Goal: Find specific page/section: Find specific page/section

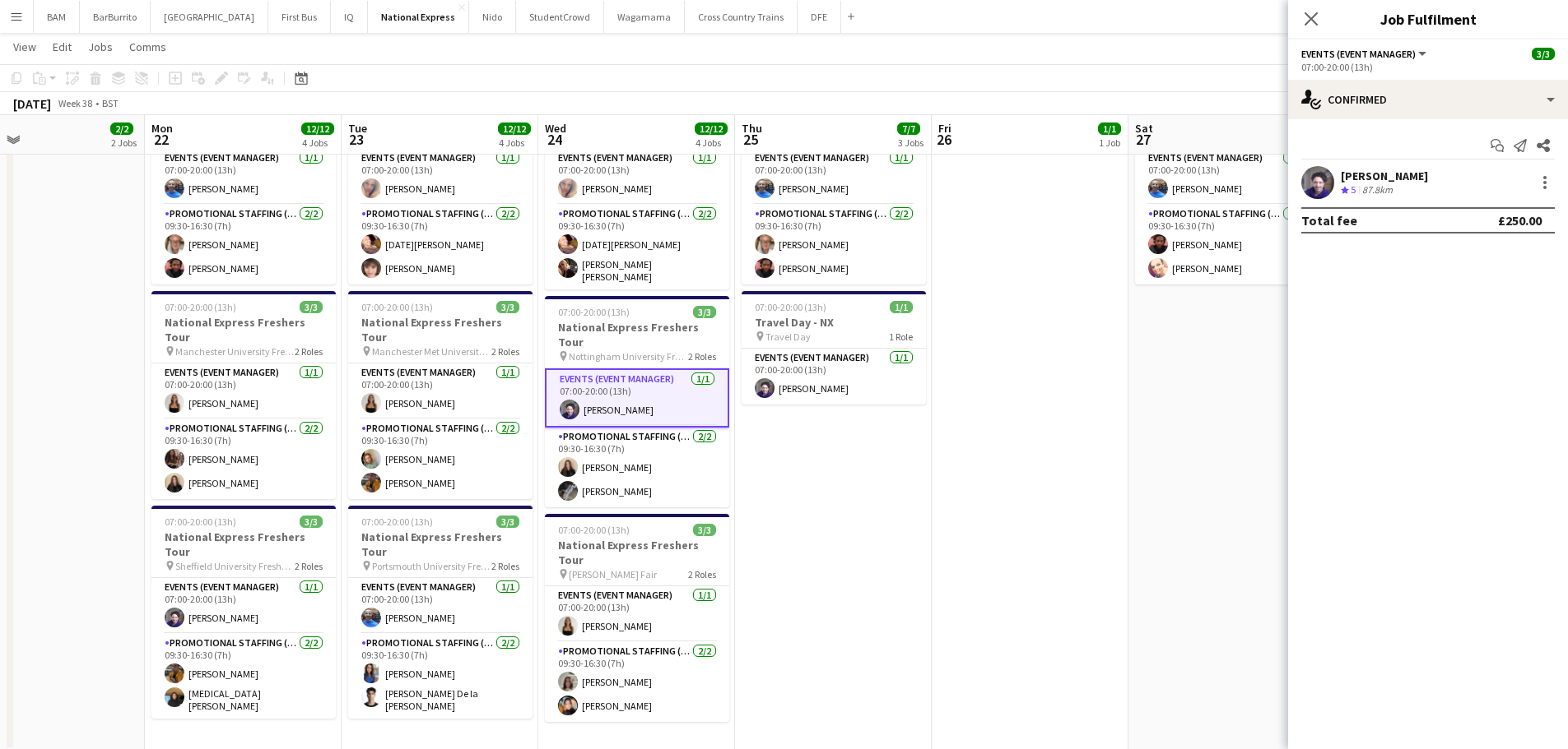
scroll to position [0, 495]
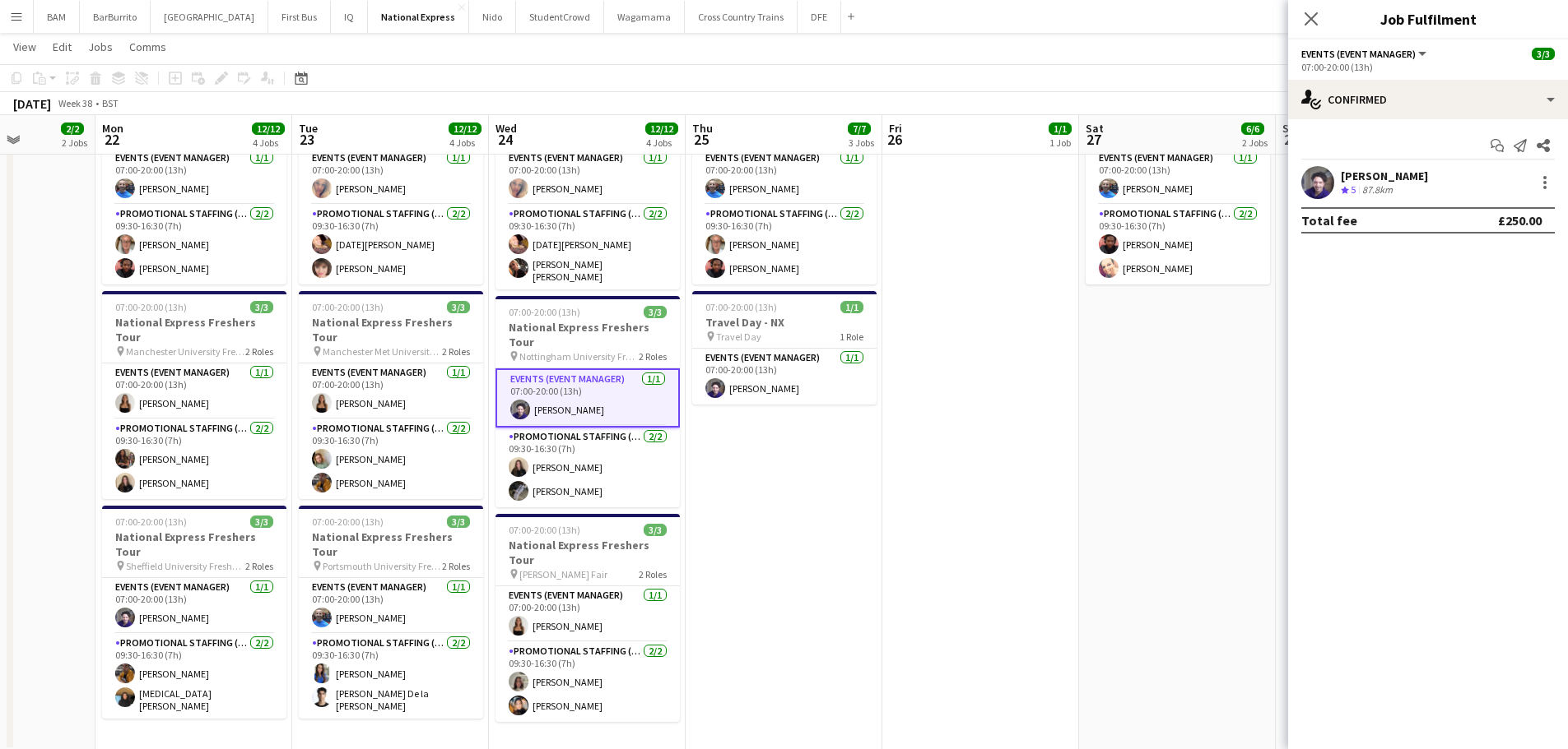
drag, startPoint x: 793, startPoint y: 435, endPoint x: 961, endPoint y: 431, distance: 168.0
click at [961, 431] on app-calendar-viewport "Fri 19 4/4 2 Jobs Sat 20 3/3 1 Job Sun 21 2/2 2 Jobs Mon 22 12/12 4 Jobs Tue 23…" at bounding box center [784, 243] width 1568 height 1017
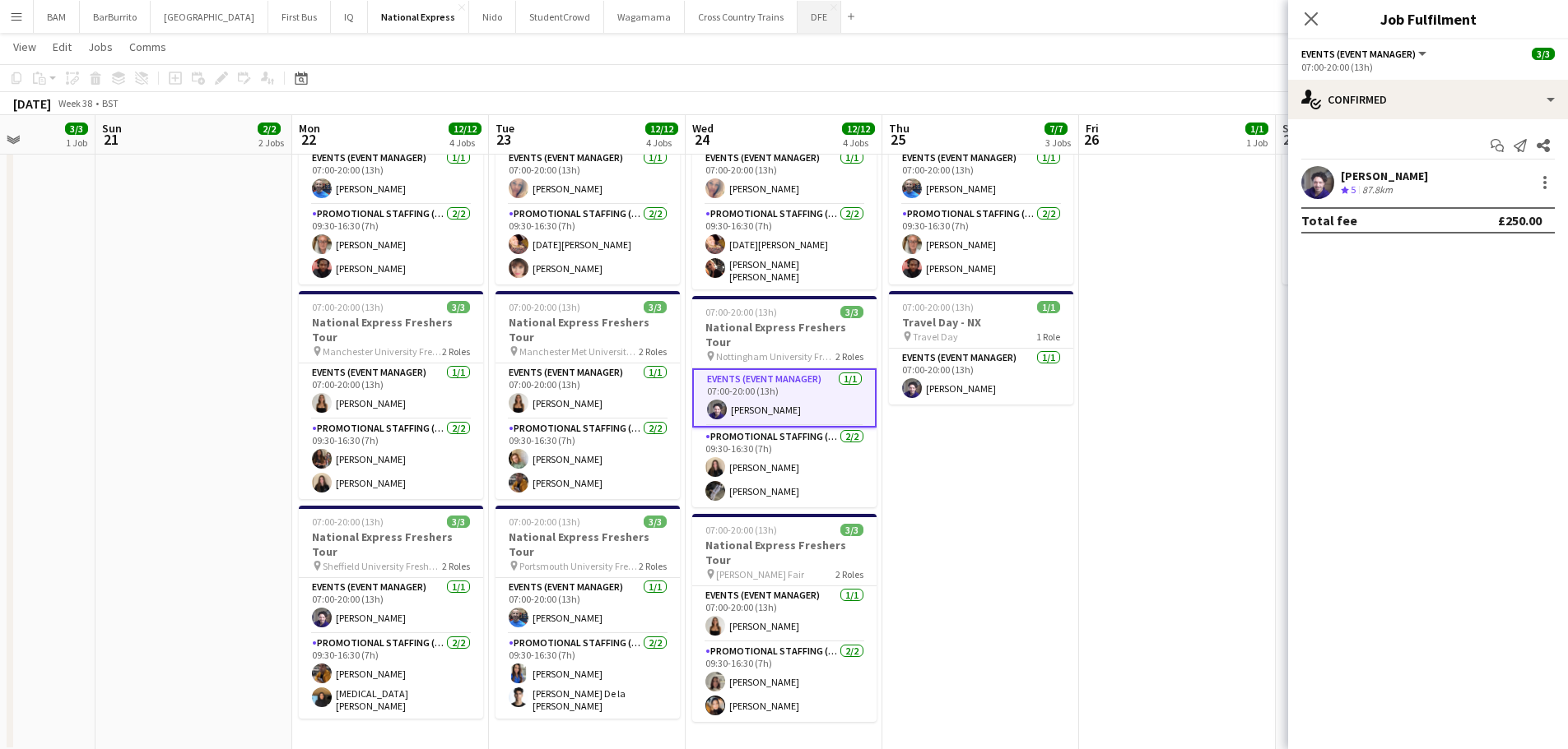
click at [798, 25] on button "DFE Close" at bounding box center [819, 17] width 43 height 32
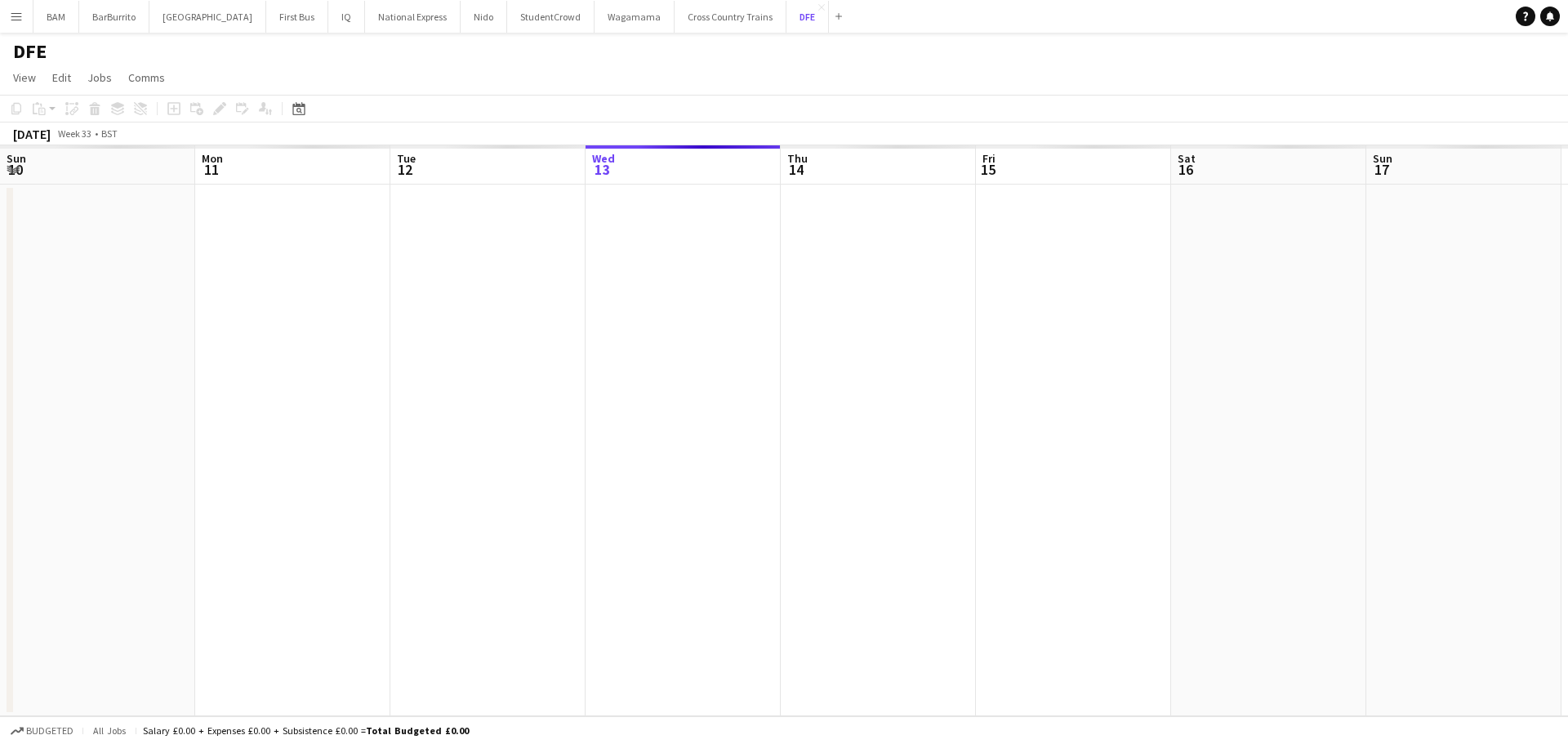
scroll to position [0, 390]
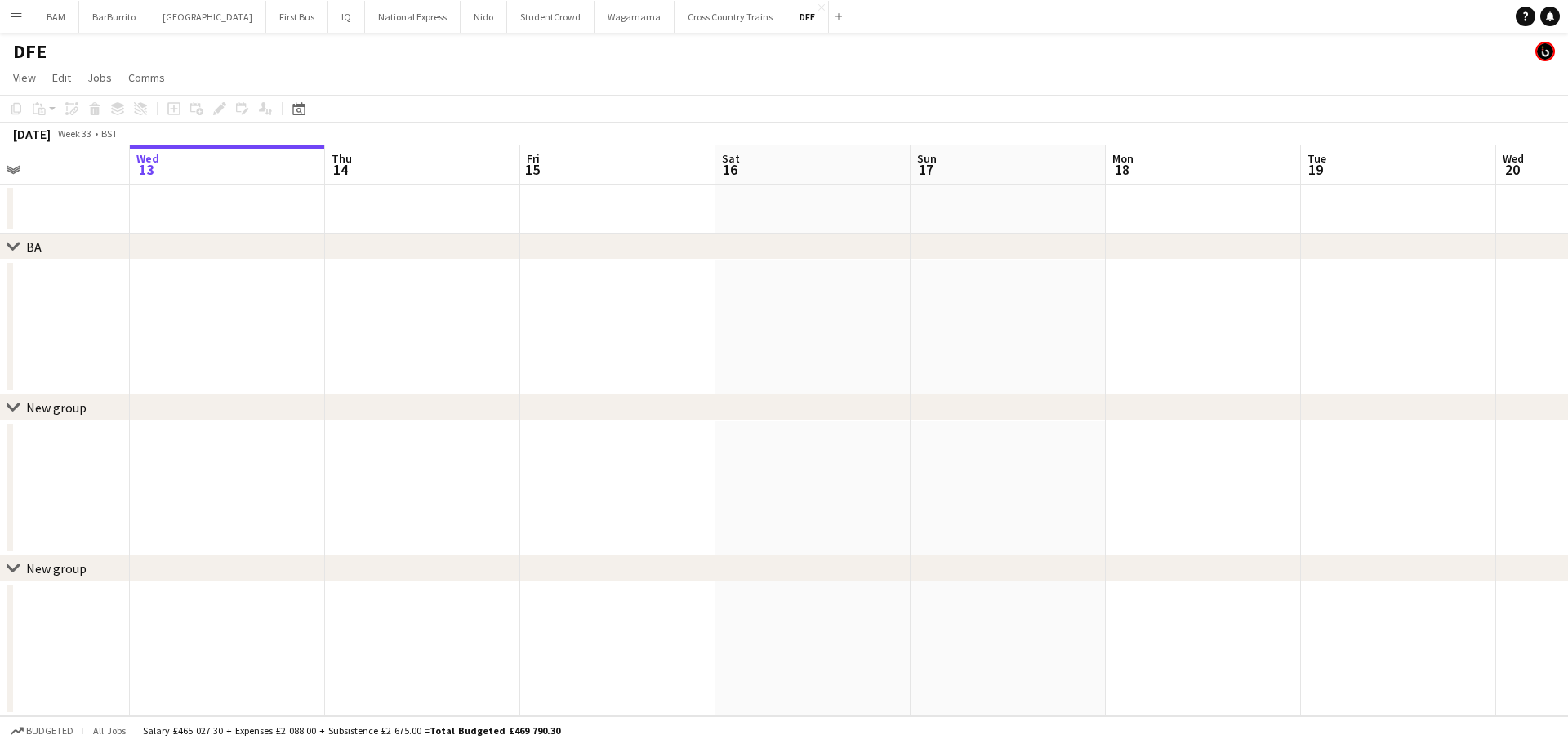
drag, startPoint x: 715, startPoint y: 213, endPoint x: 649, endPoint y: 215, distance: 66.0
click at [649, 215] on app-calendar-viewport "Sun 10 Mon 11 Tue 12 Wed 13 Thu 14 Fri 15 Sat 16 Sun 17 Mon 18 Tue 19 Wed 20 Th…" at bounding box center [784, 431] width 1568 height 571
click at [303, 107] on icon at bounding box center [298, 109] width 12 height 13
click at [428, 159] on span "Next month" at bounding box center [432, 165] width 33 height 33
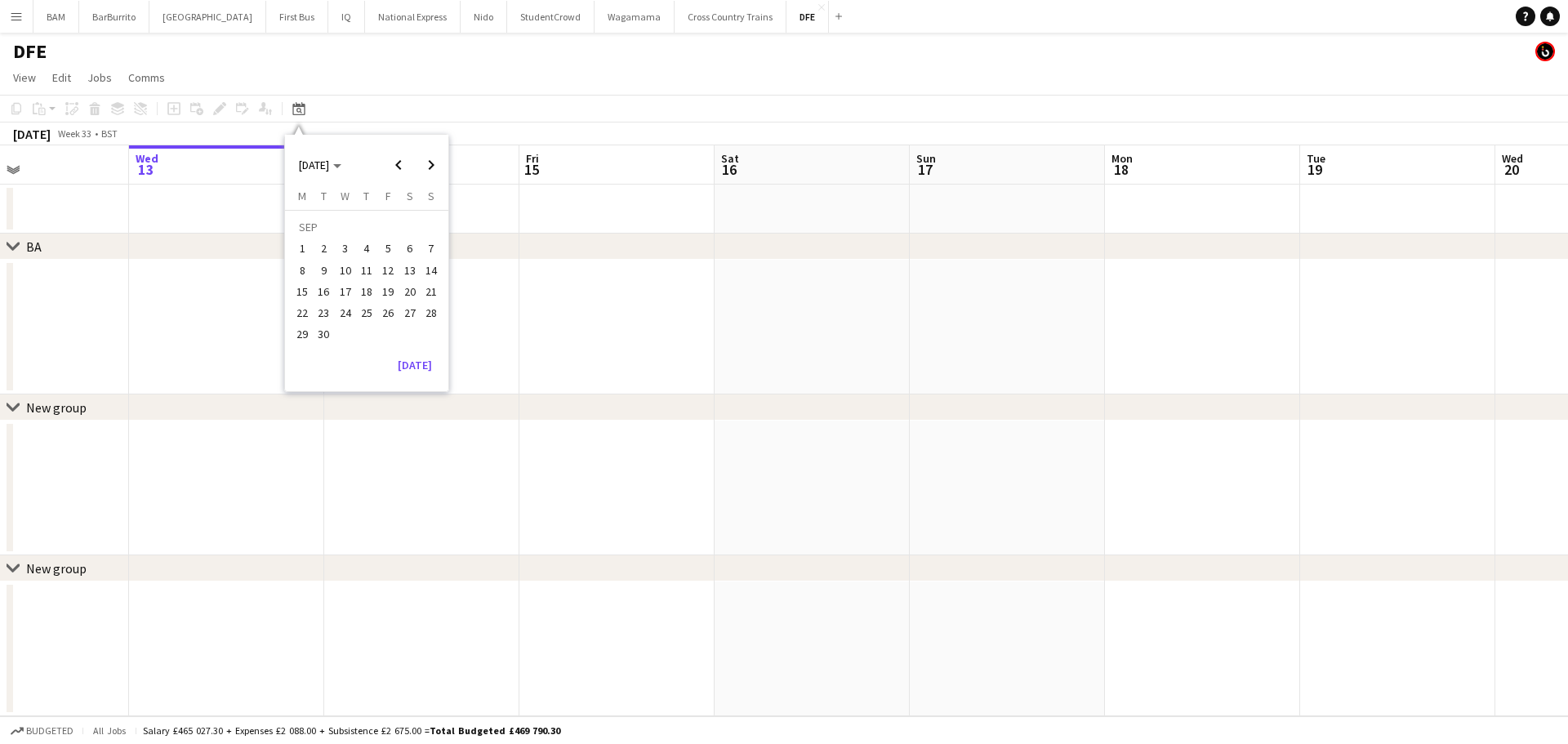
click at [300, 290] on span "15" at bounding box center [302, 291] width 20 height 20
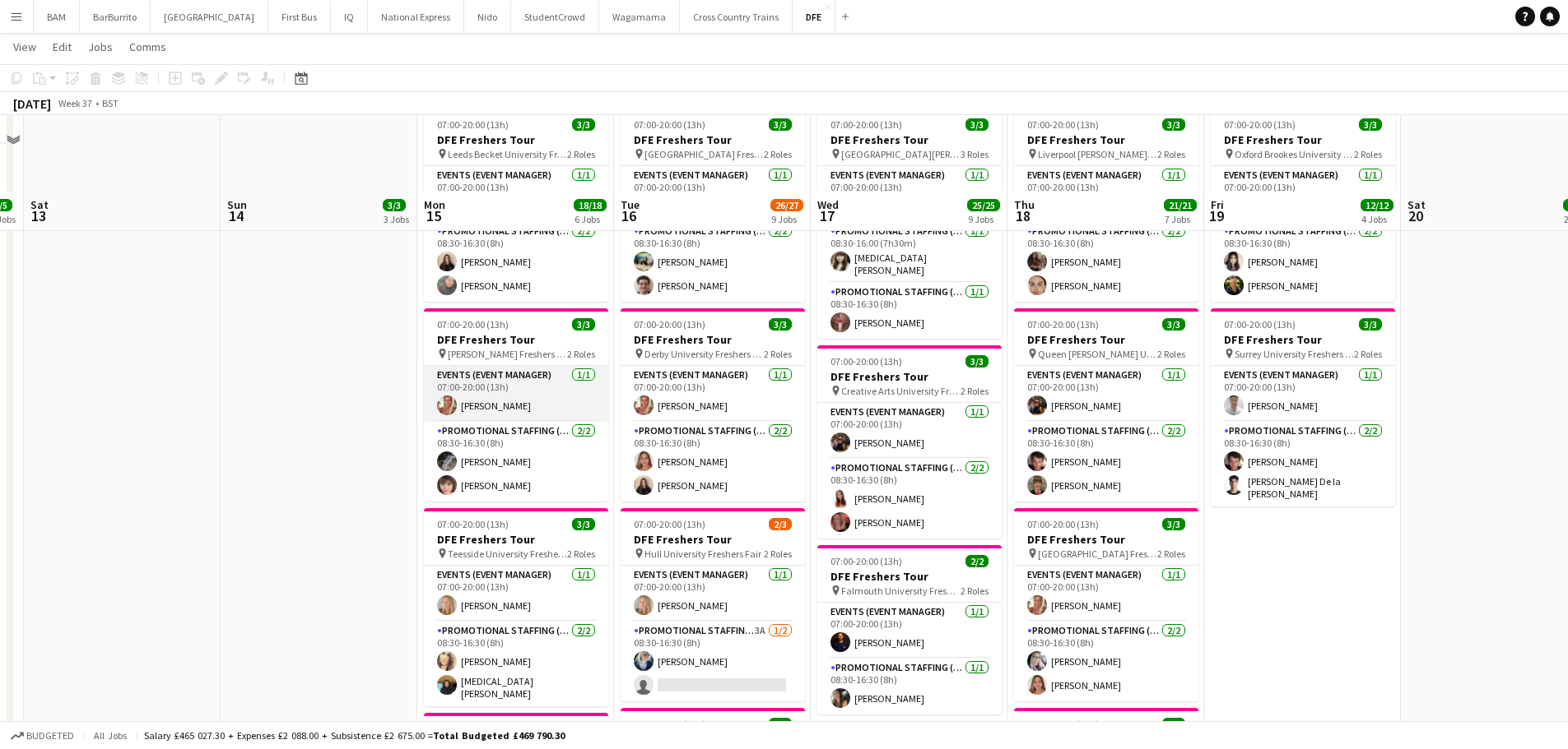
scroll to position [576, 0]
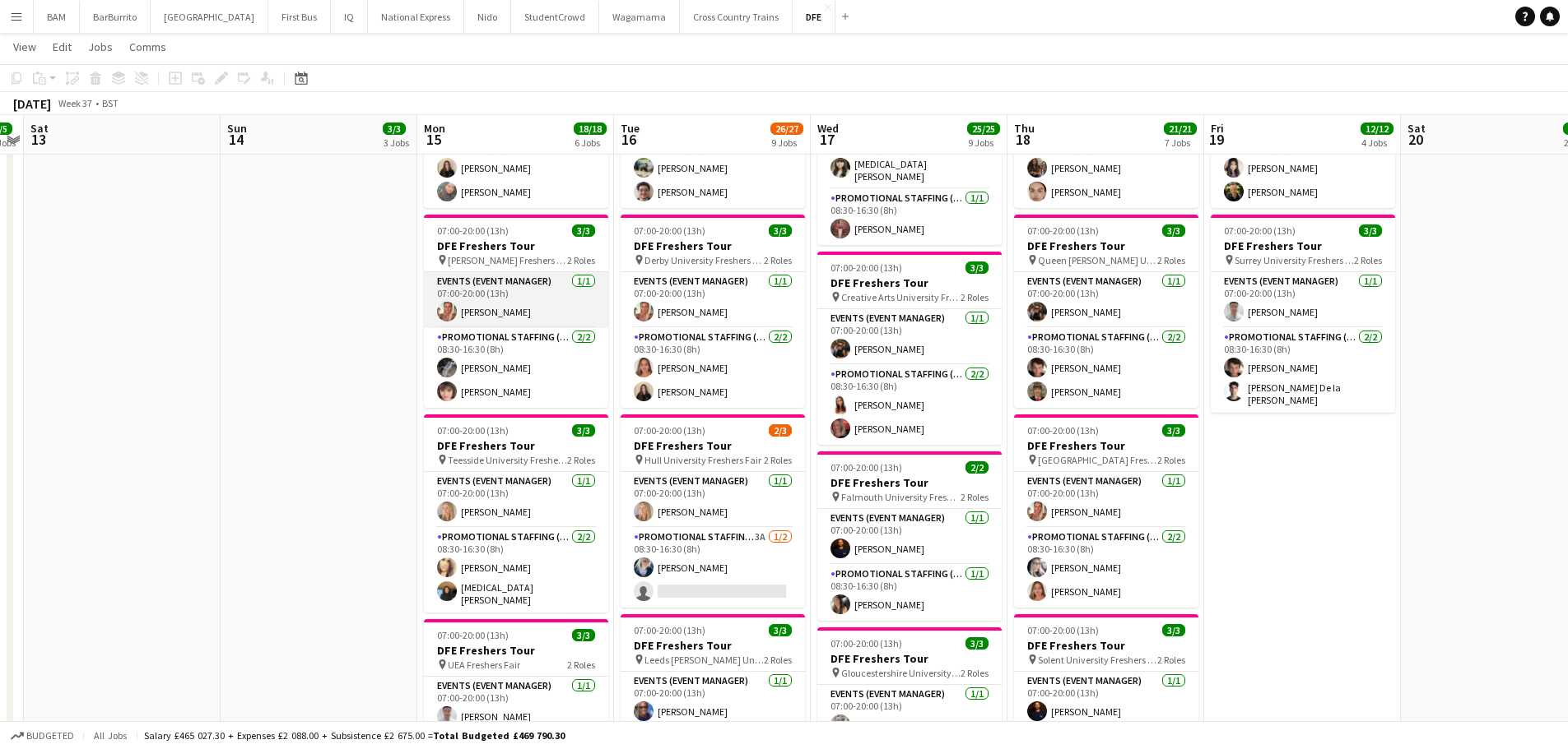
click at [533, 298] on app-card-role "Events (Event Manager) [DATE] 07:00-20:00 (13h) [PERSON_NAME]" at bounding box center [517, 300] width 185 height 56
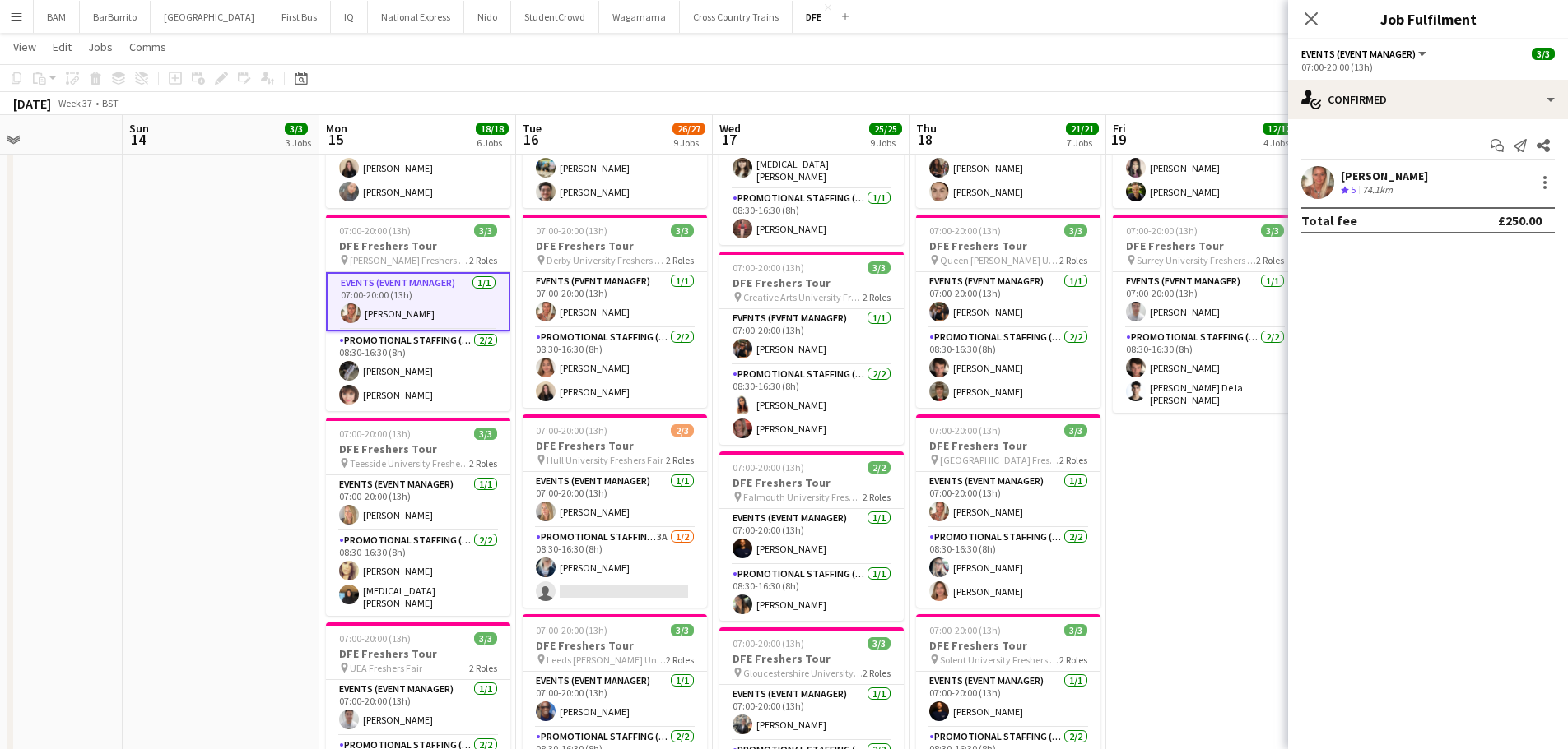
drag, startPoint x: 764, startPoint y: 218, endPoint x: 647, endPoint y: 229, distance: 117.5
click at [647, 229] on app-calendar-viewport "Wed 10 Thu 11 Fri 12 5/5 3 Jobs Sat 13 Sun 14 3/3 3 Jobs Mon 15 18/18 6 Jobs Tu…" at bounding box center [784, 584] width 1568 height 2190
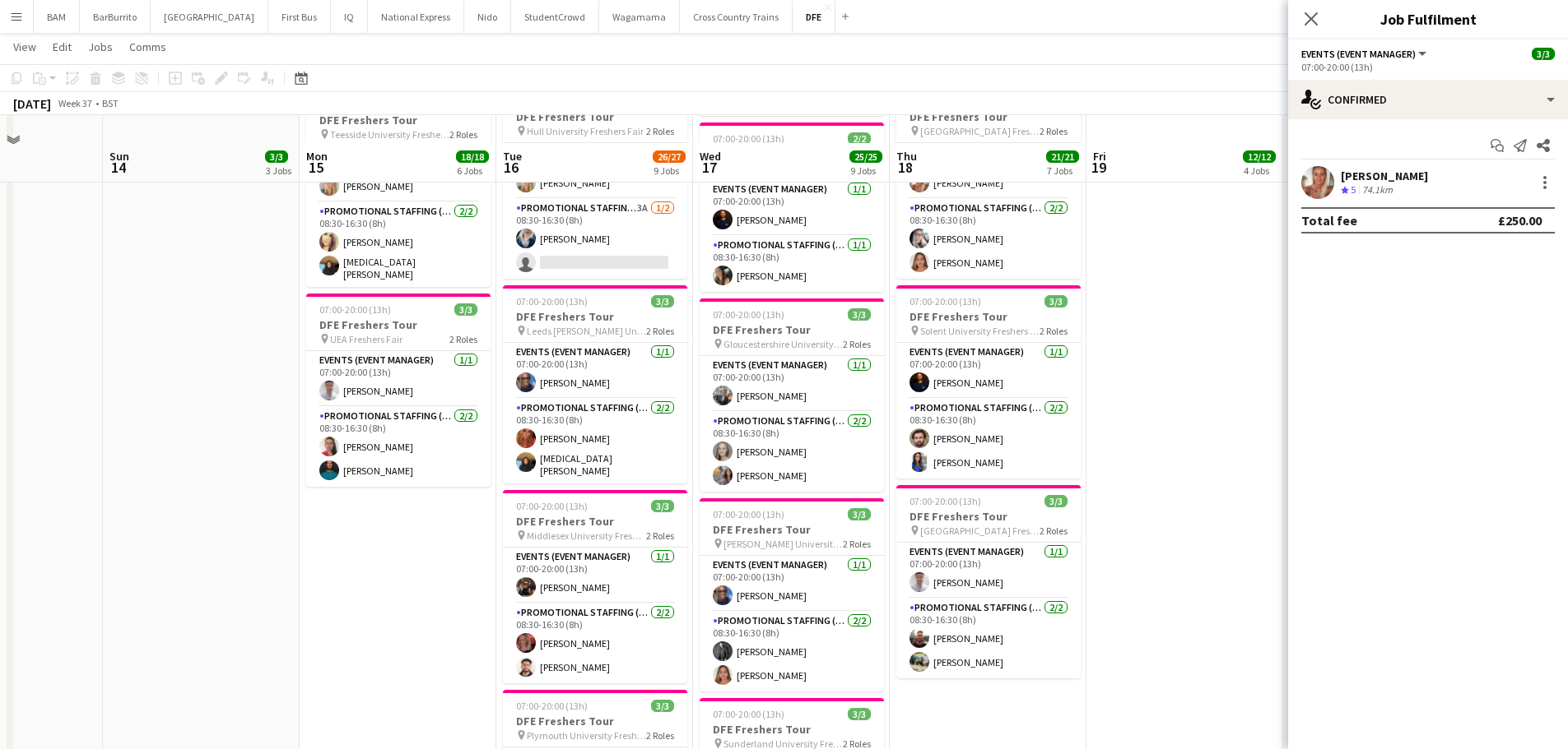
scroll to position [1069, 0]
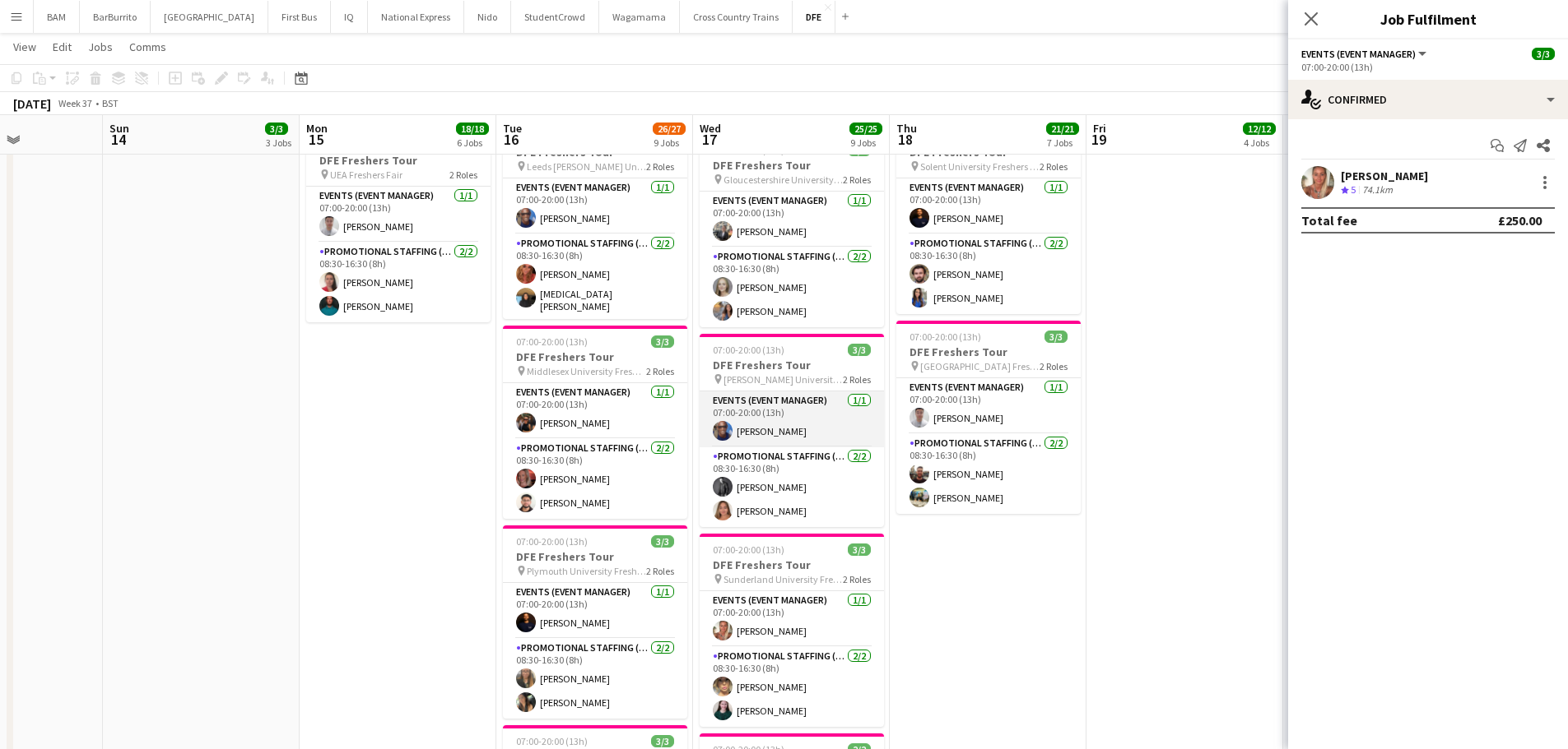
click at [808, 427] on app-card-role "Events (Event Manager) [DATE] 07:00-20:00 (13h) [PERSON_NAME]" at bounding box center [792, 419] width 185 height 56
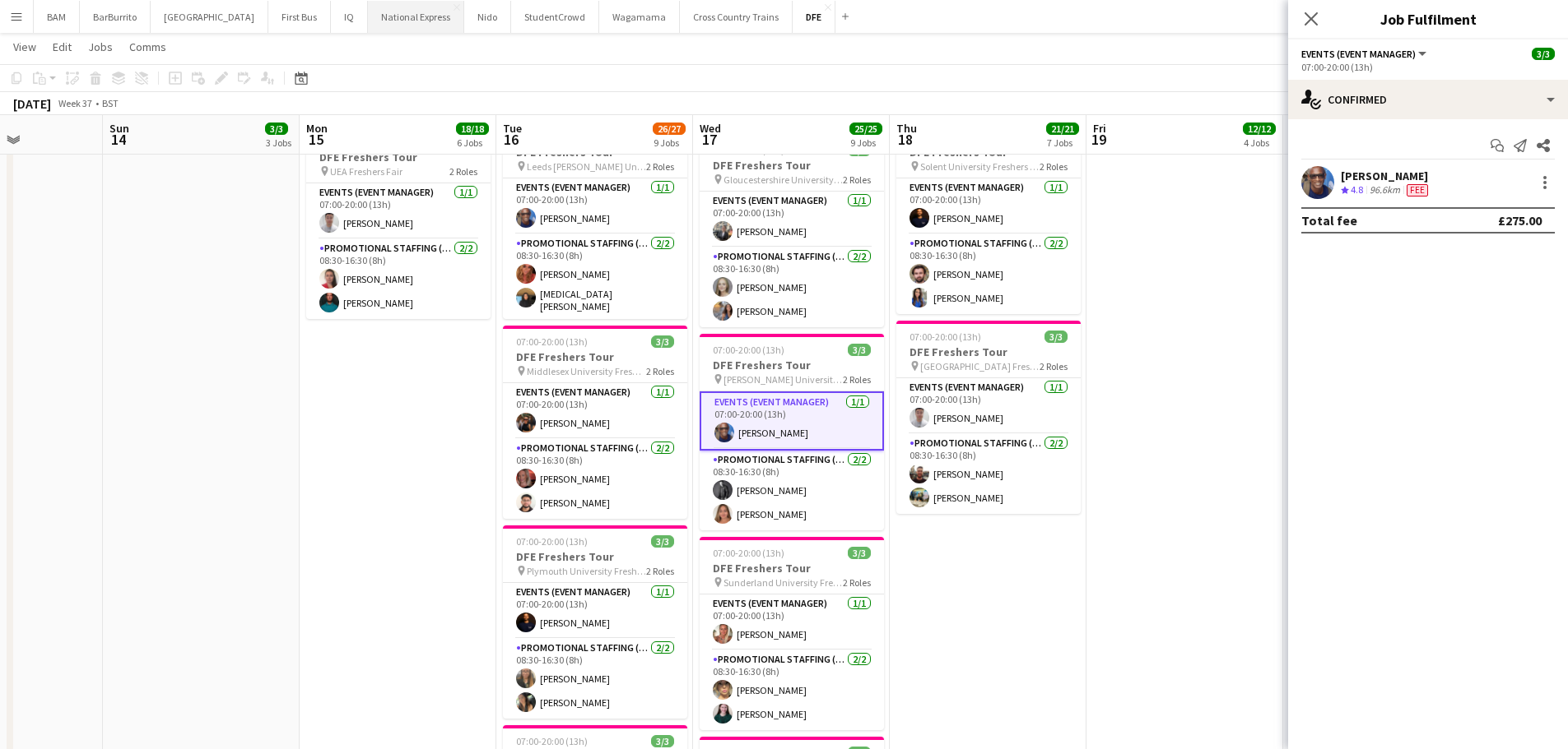
click at [368, 17] on button "National Express Close" at bounding box center [416, 17] width 96 height 32
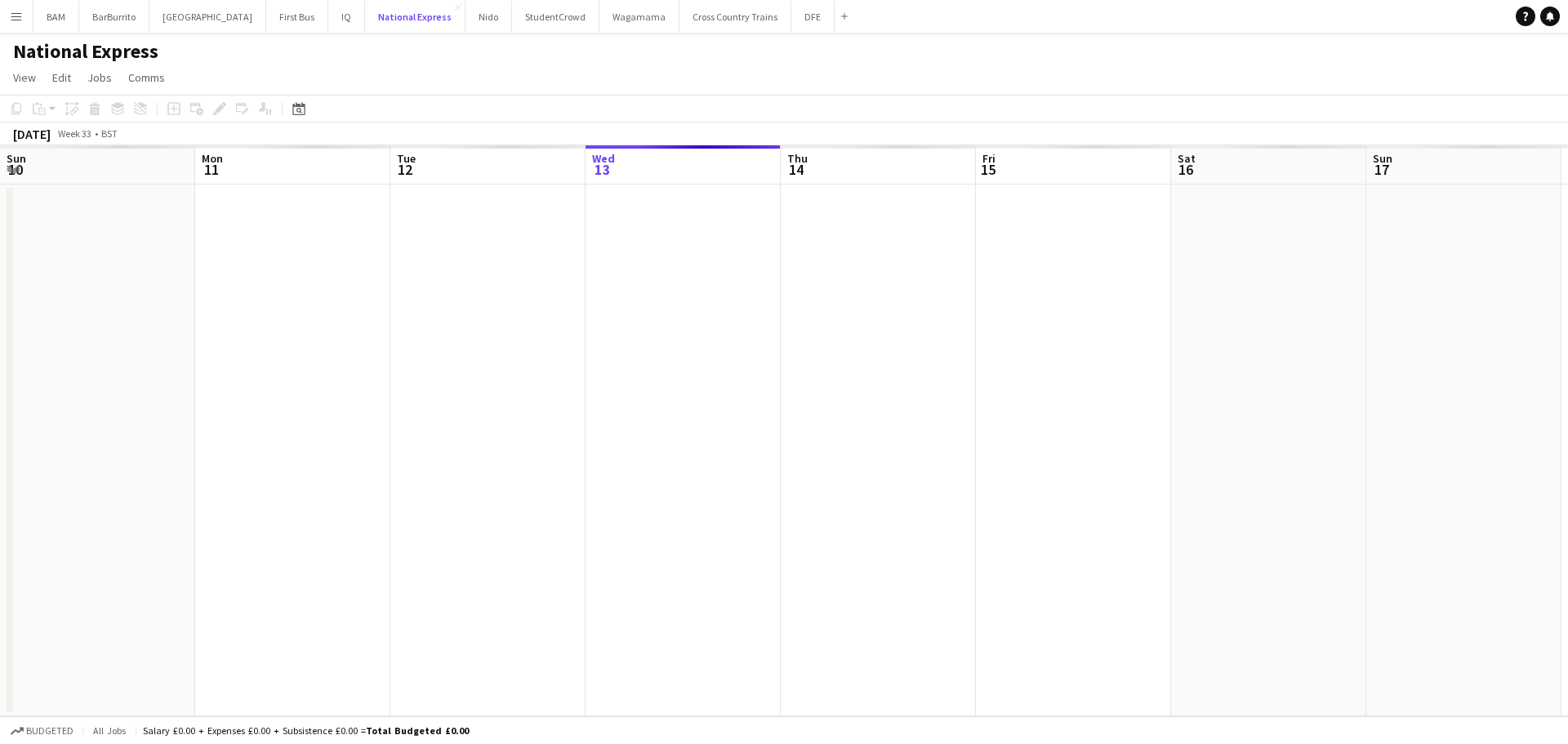
scroll to position [0, 390]
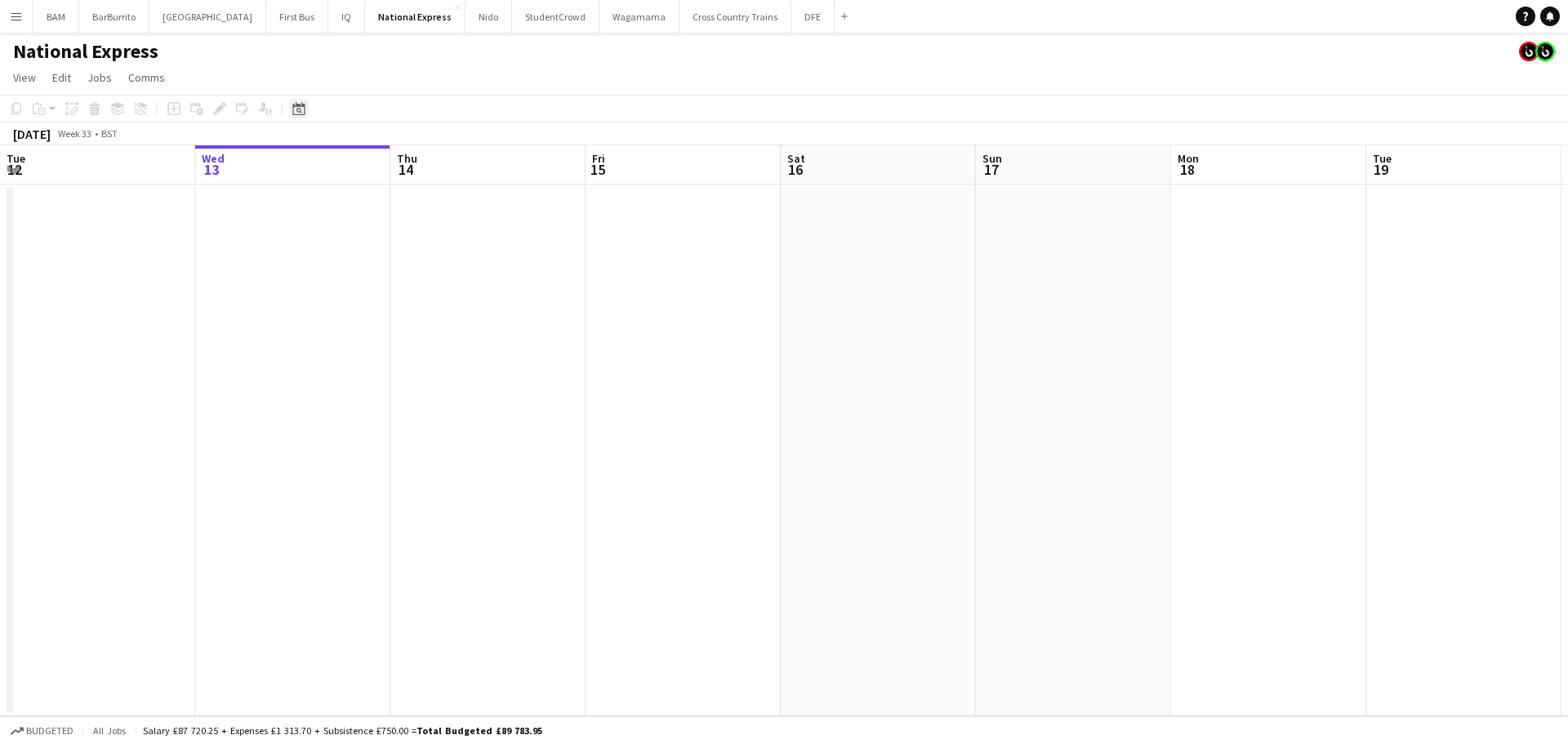
click at [304, 111] on icon "Date picker" at bounding box center [299, 109] width 13 height 13
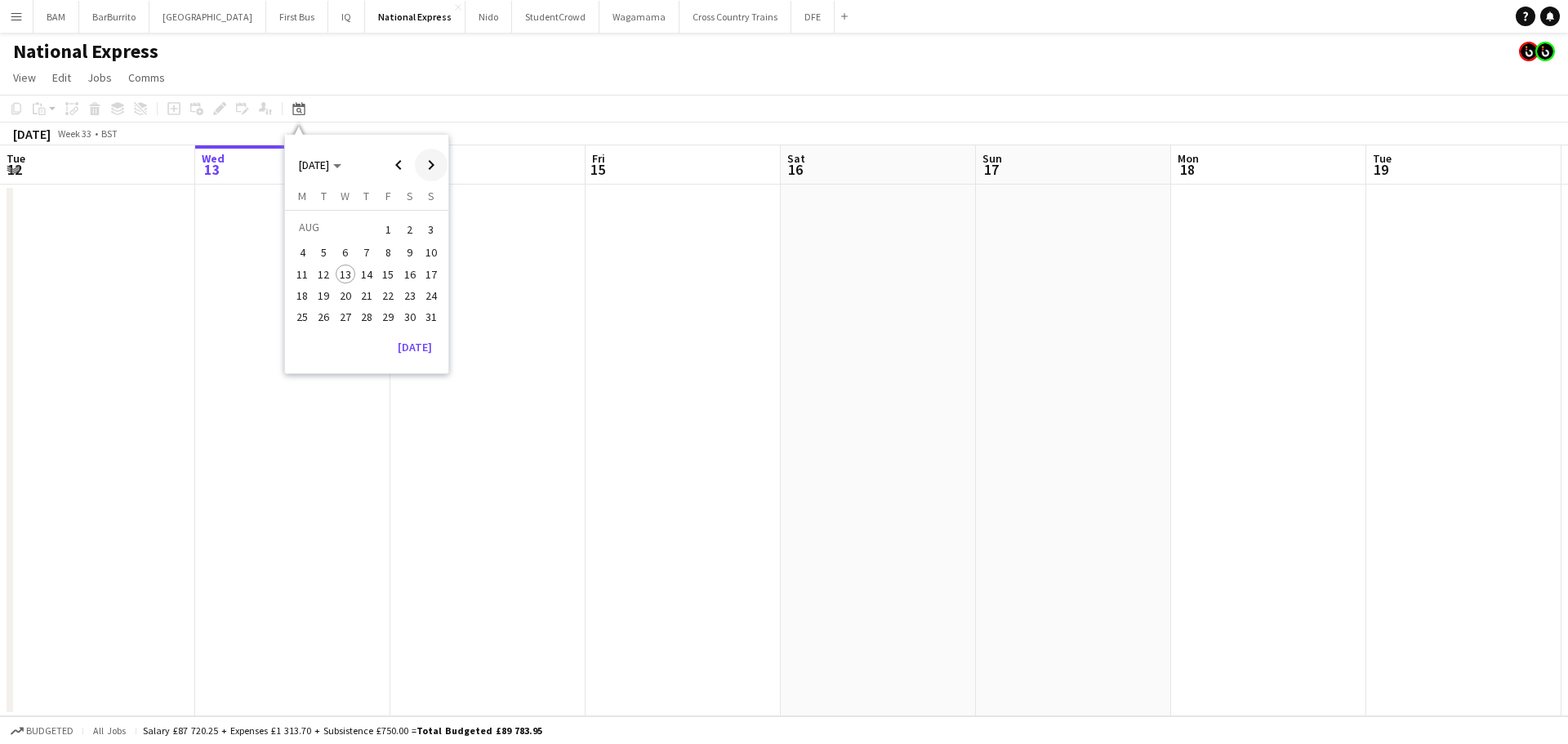
click at [429, 165] on span "Next month" at bounding box center [432, 165] width 33 height 33
click at [299, 292] on span "15" at bounding box center [302, 291] width 20 height 20
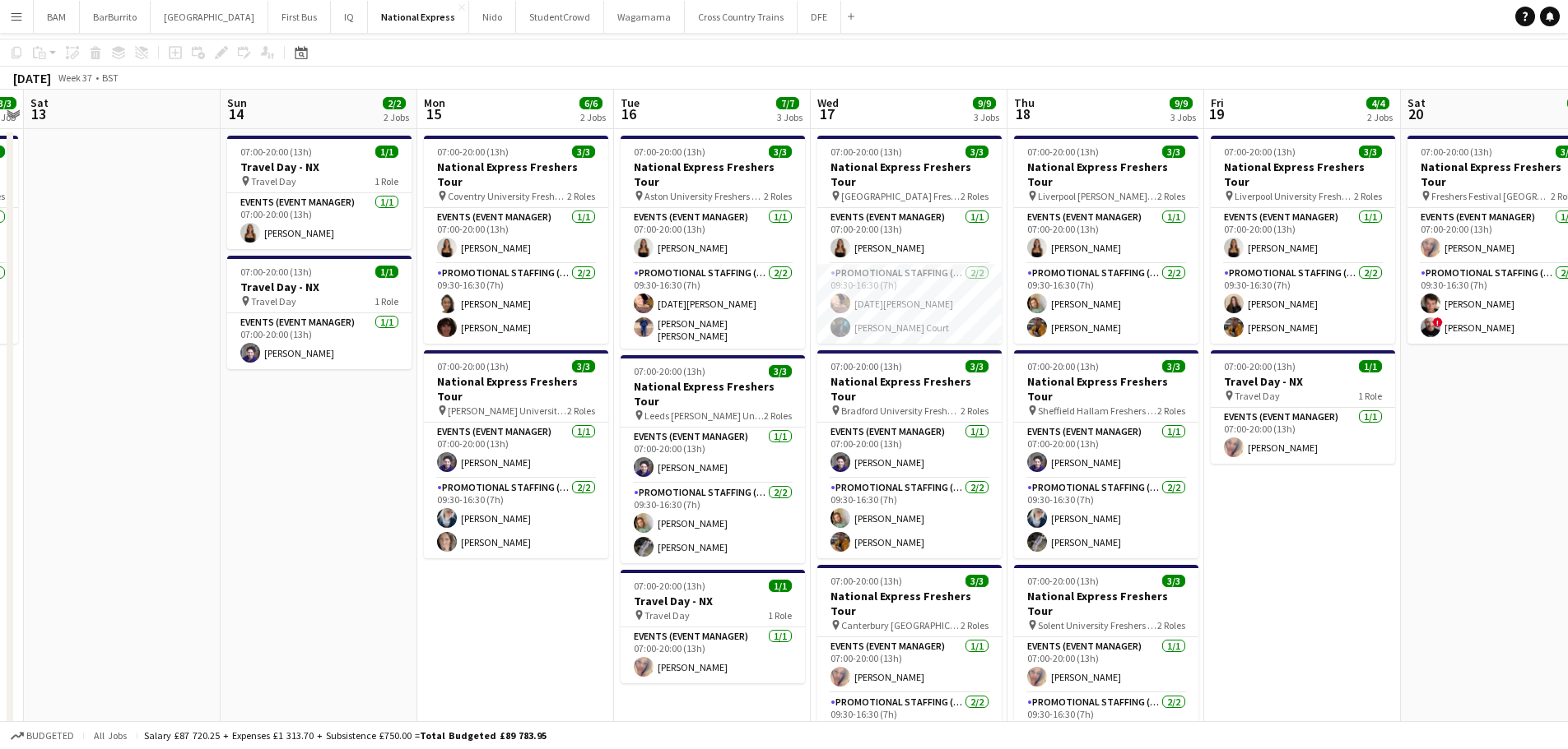
scroll to position [82, 0]
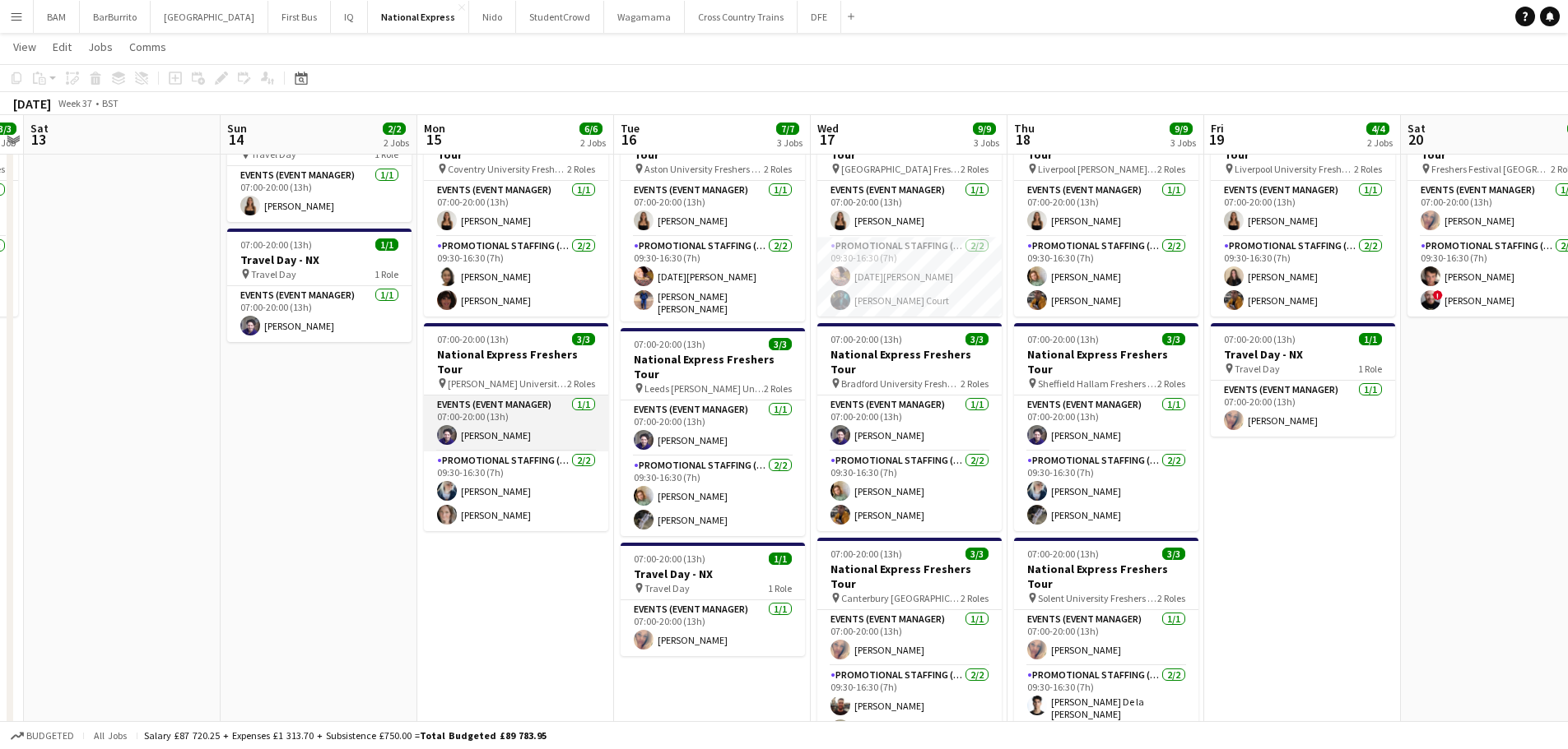
click at [517, 396] on app-card-role "Events (Event Manager) [DATE] 07:00-20:00 (13h) [PERSON_NAME]" at bounding box center [517, 423] width 185 height 56
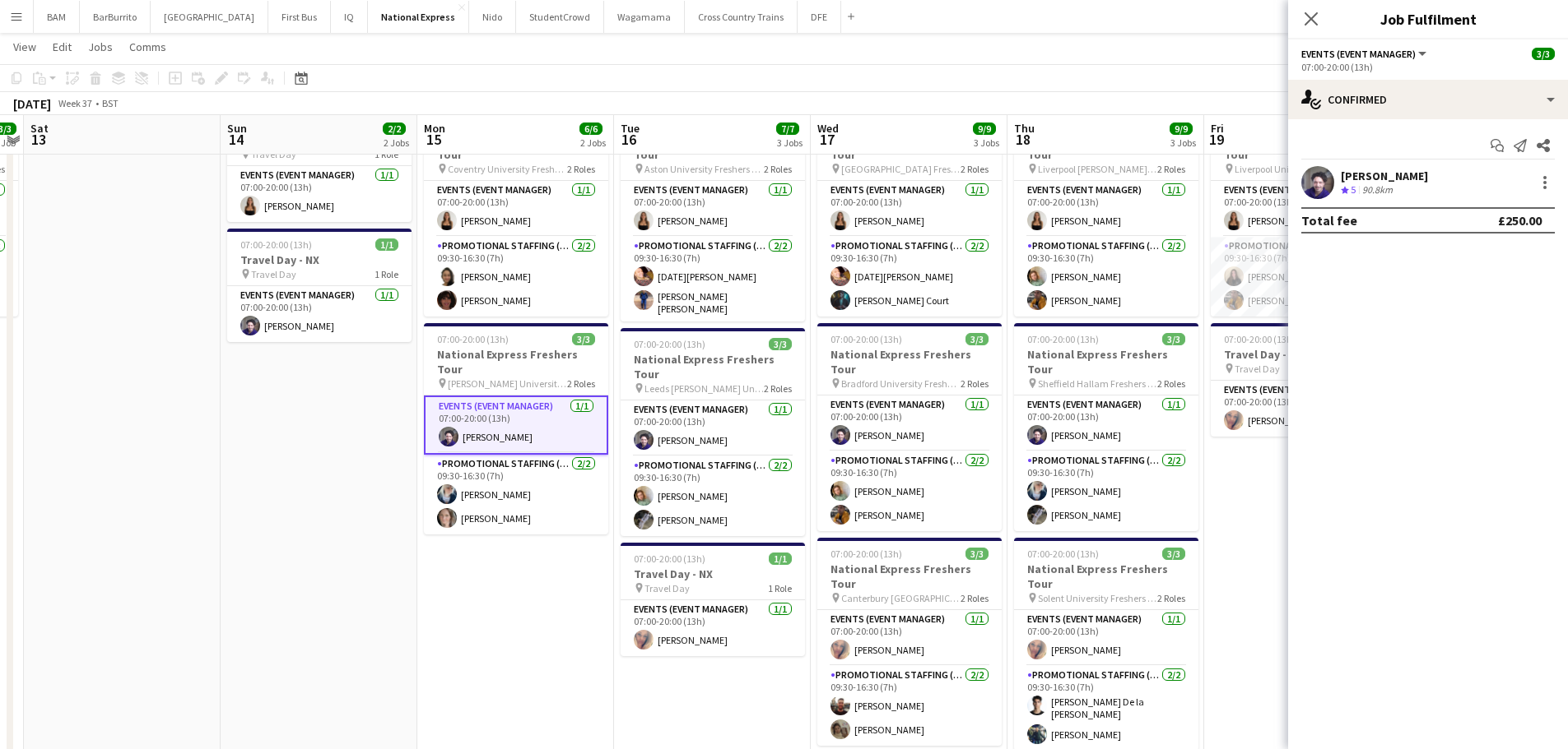
click at [670, 93] on div "[DATE] Week 37 • BST" at bounding box center [784, 104] width 1568 height 23
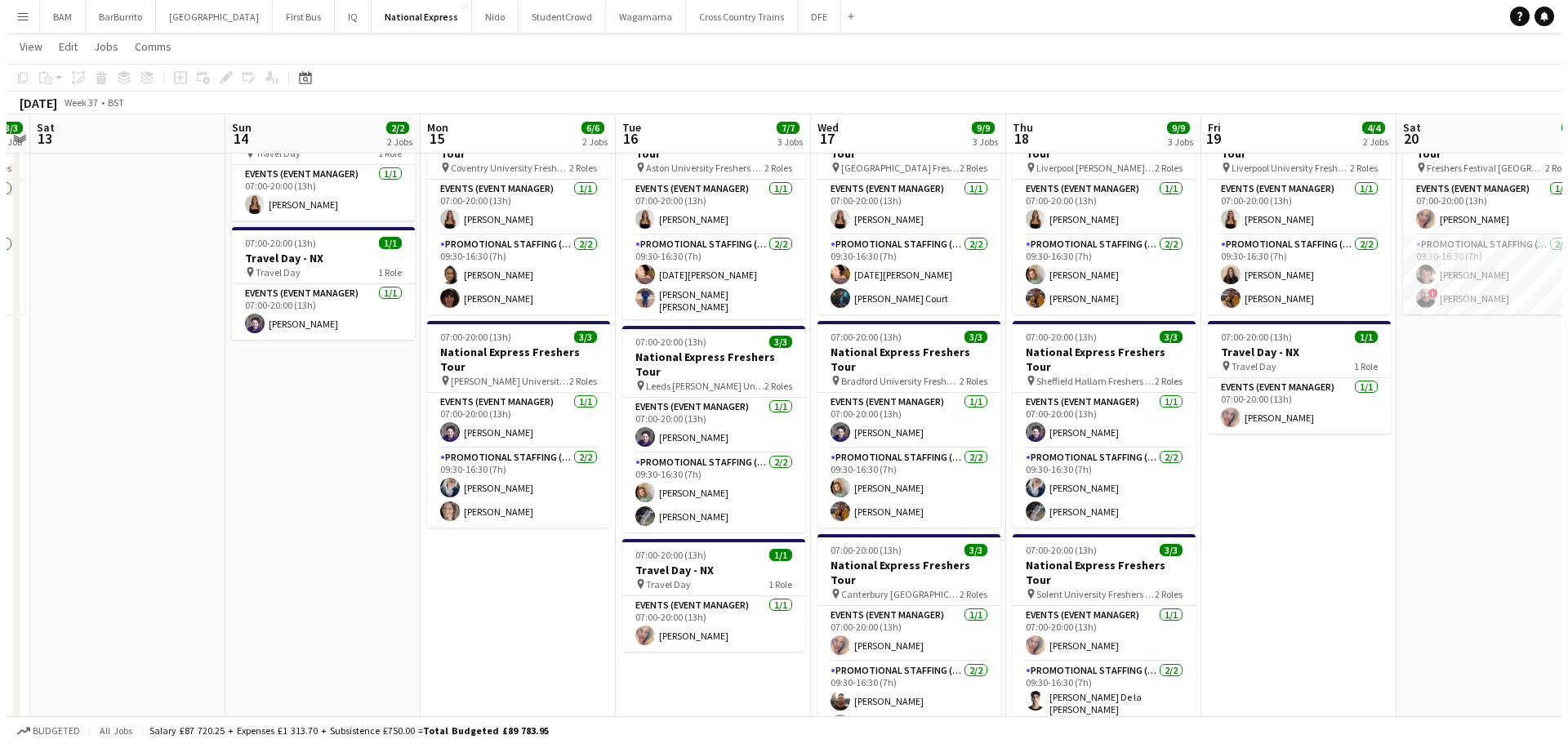
scroll to position [0, 0]
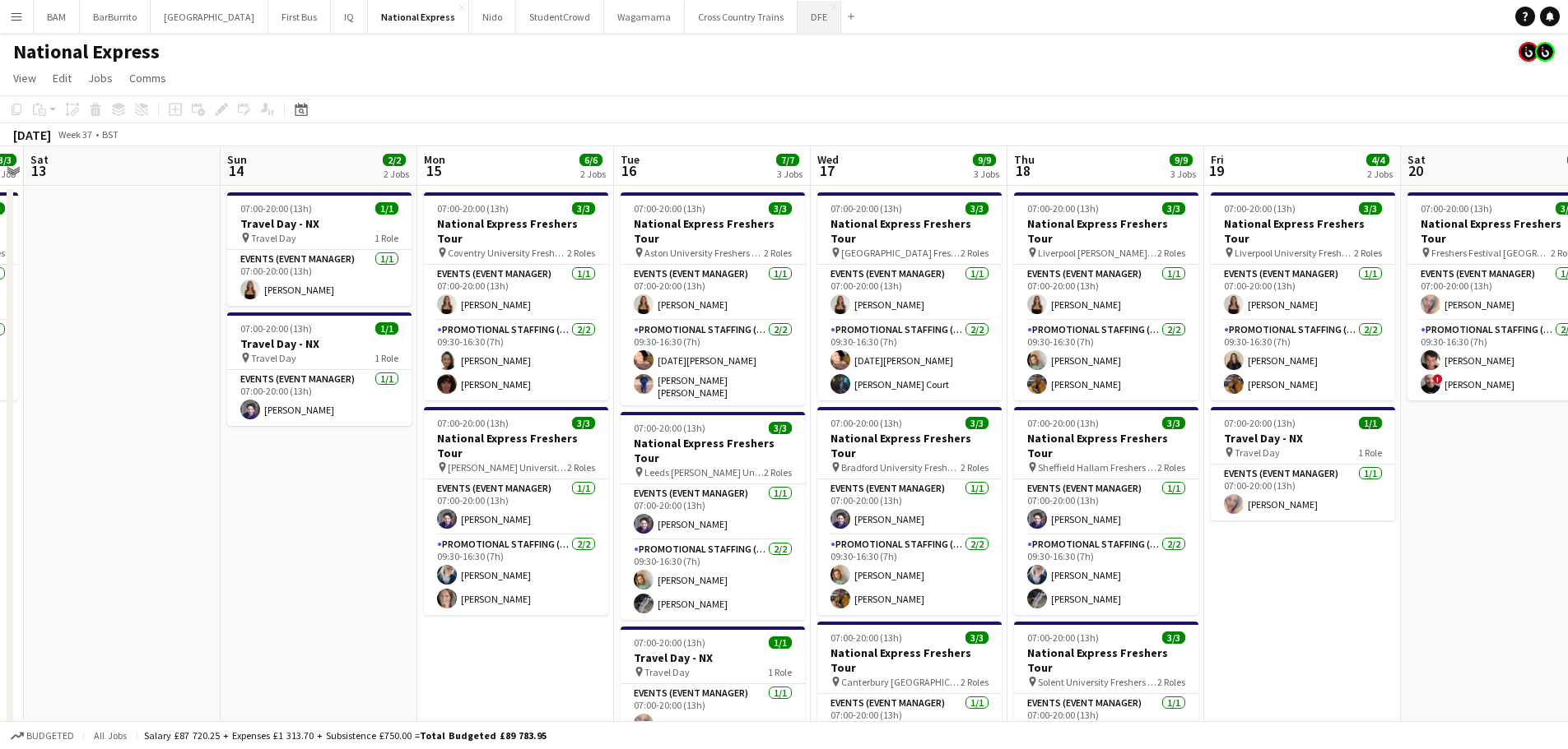
click at [798, 18] on button "DFE Close" at bounding box center [819, 17] width 43 height 32
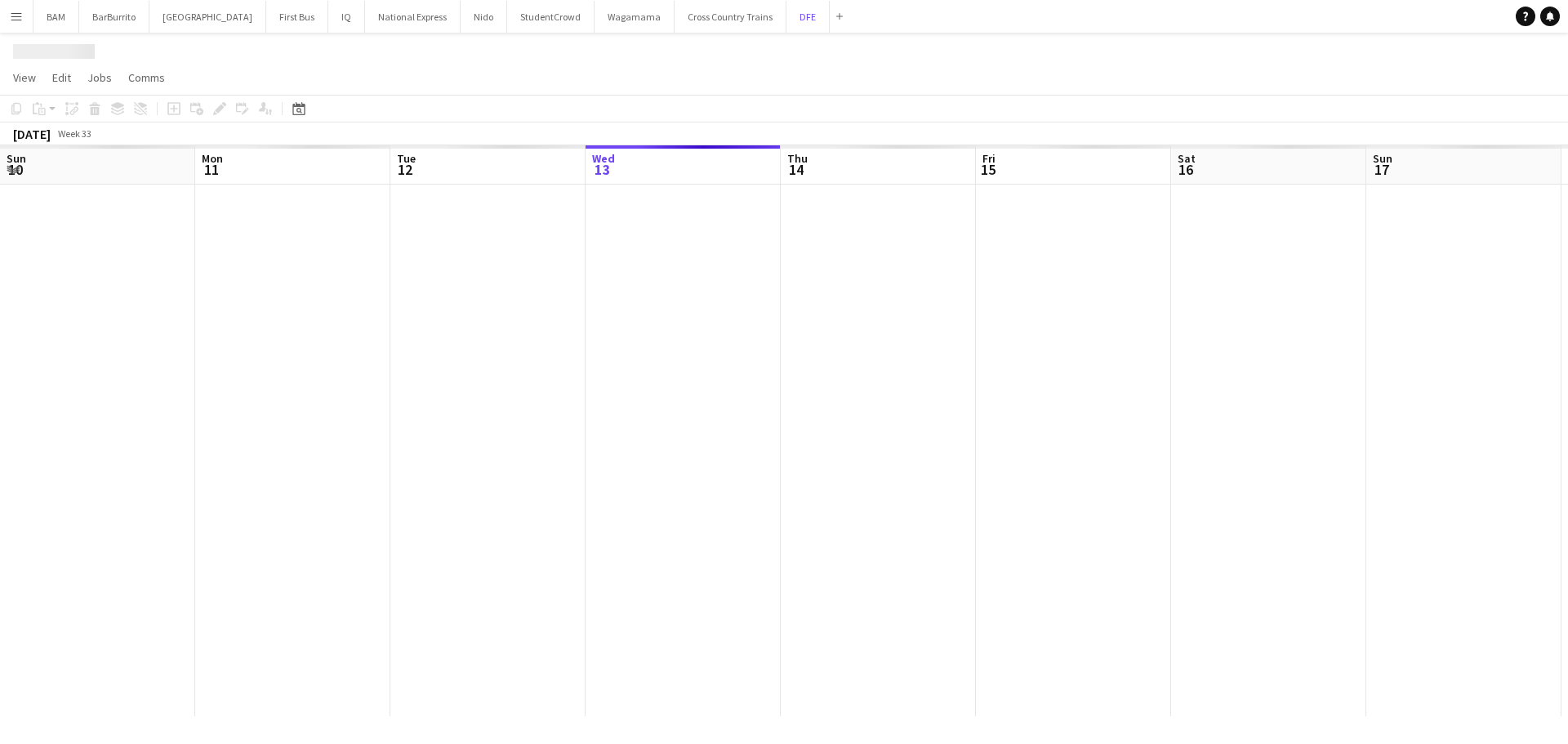
scroll to position [0, 390]
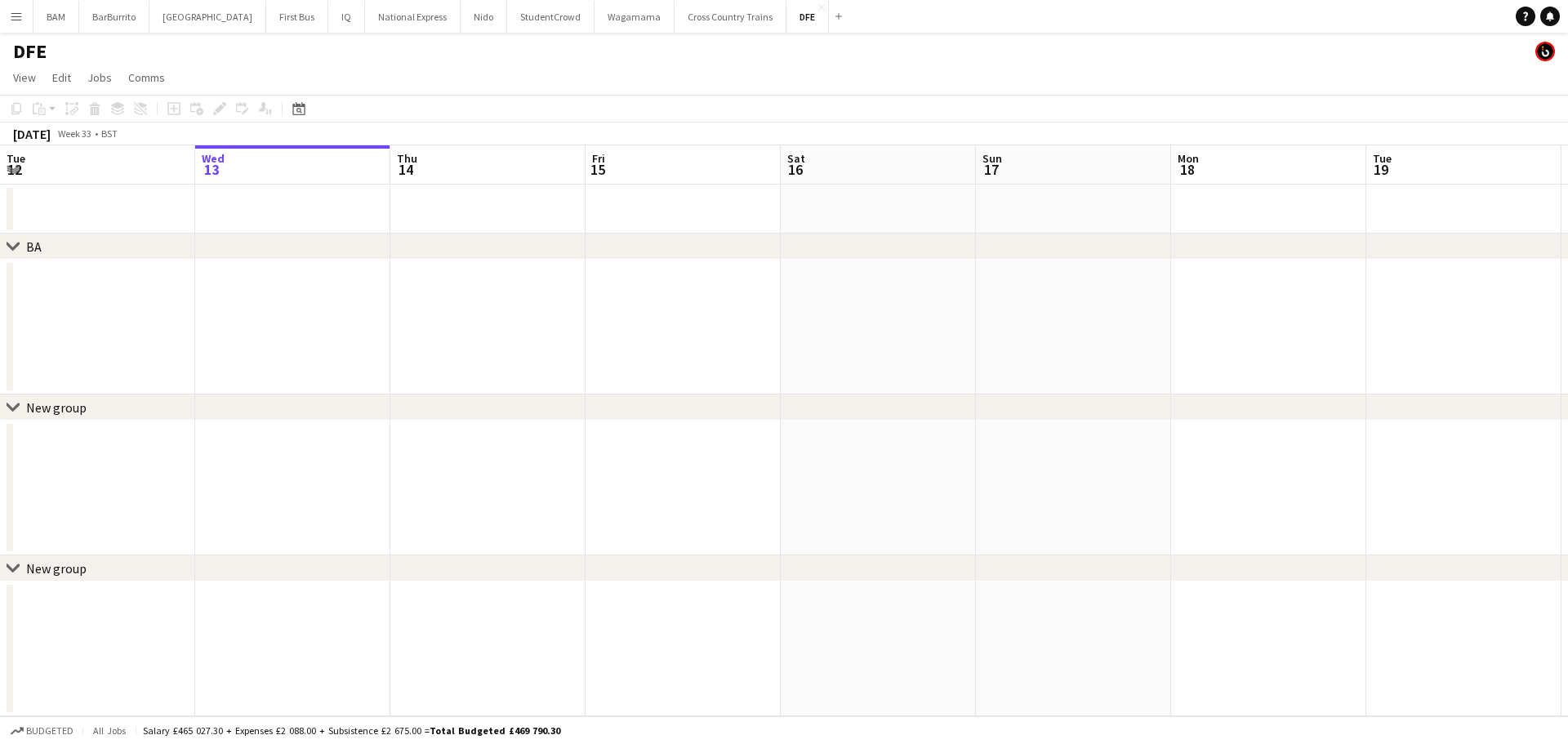
click at [300, 110] on icon at bounding box center [299, 111] width 6 height 6
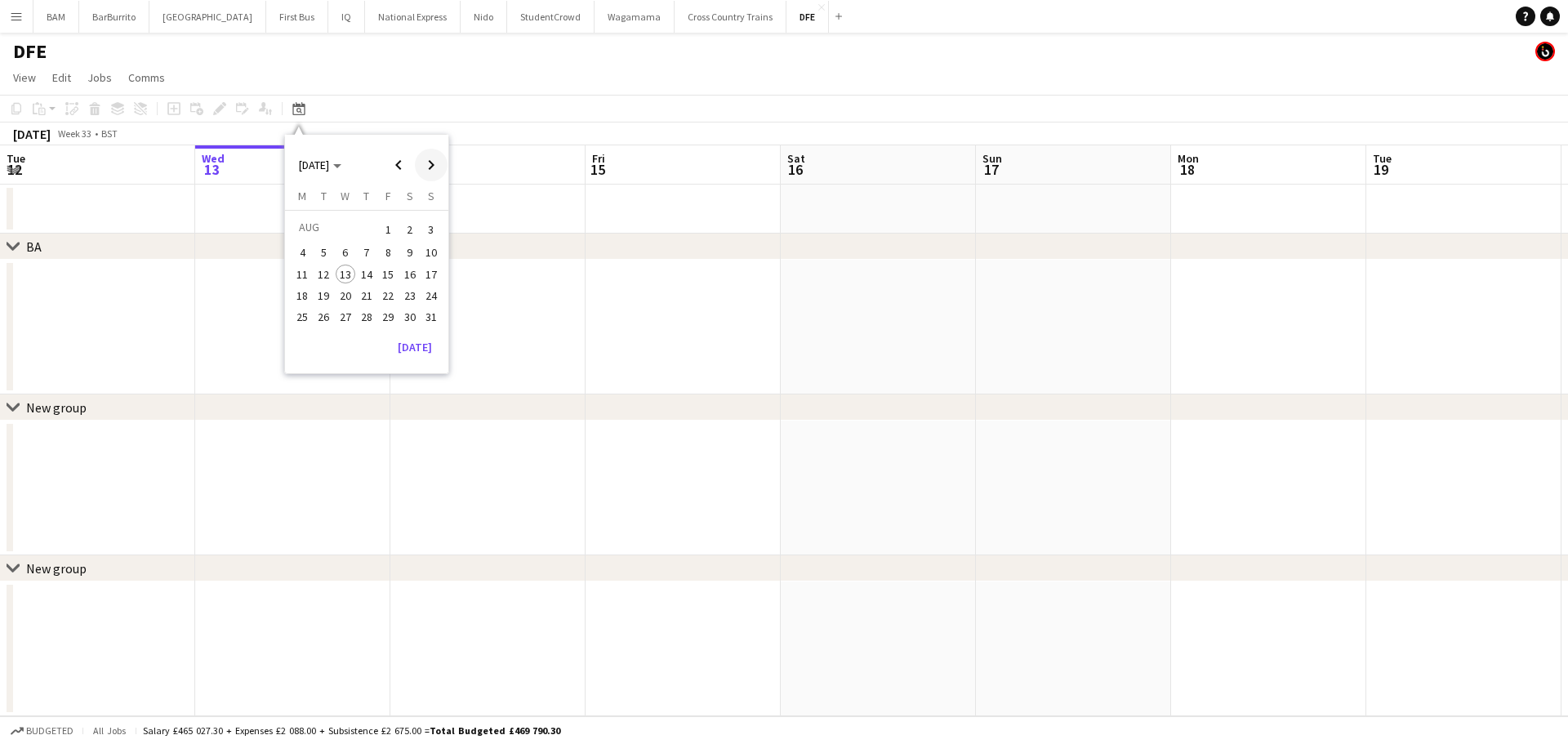
click at [424, 157] on span "Next month" at bounding box center [432, 165] width 33 height 33
click at [390, 290] on span "19" at bounding box center [388, 291] width 20 height 20
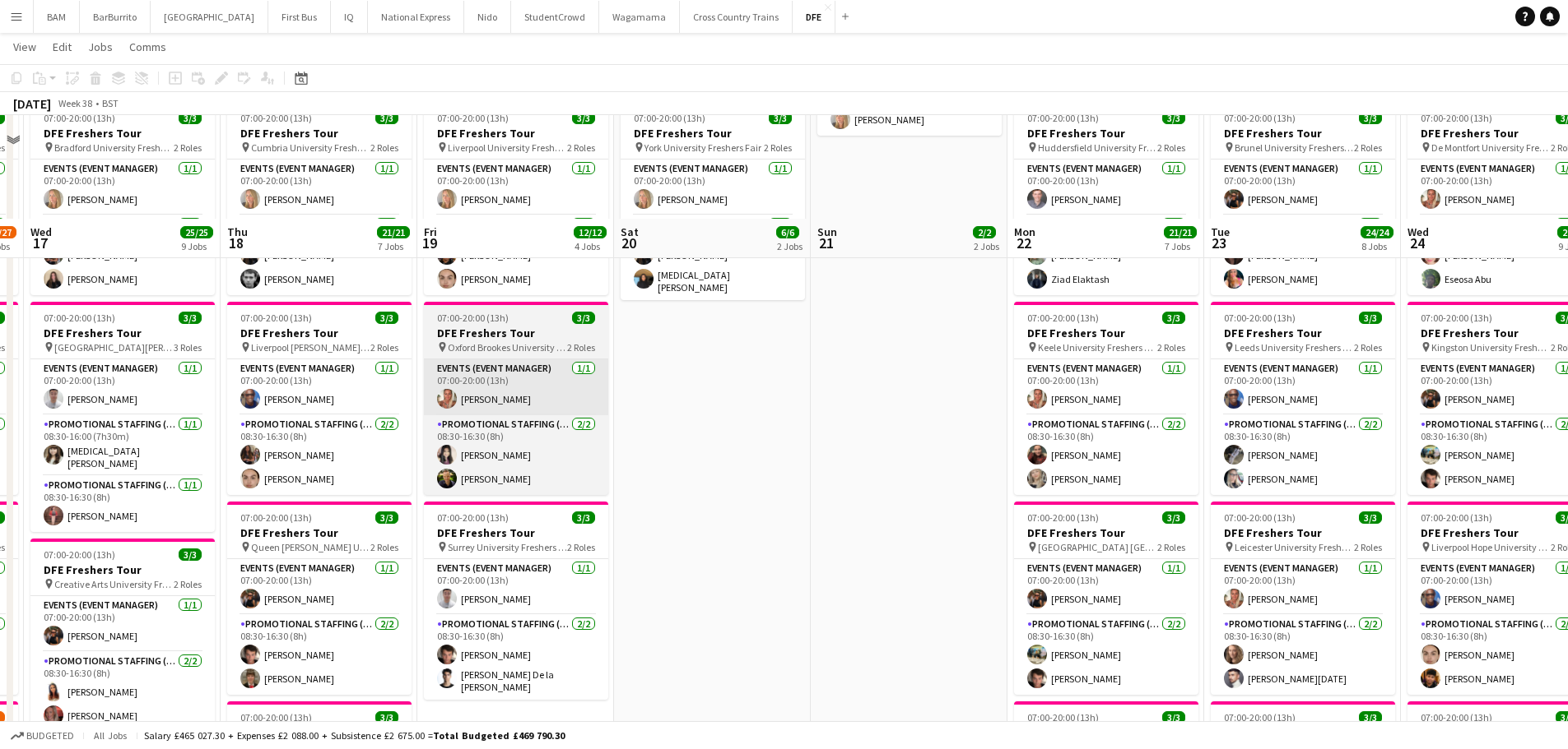
scroll to position [411, 0]
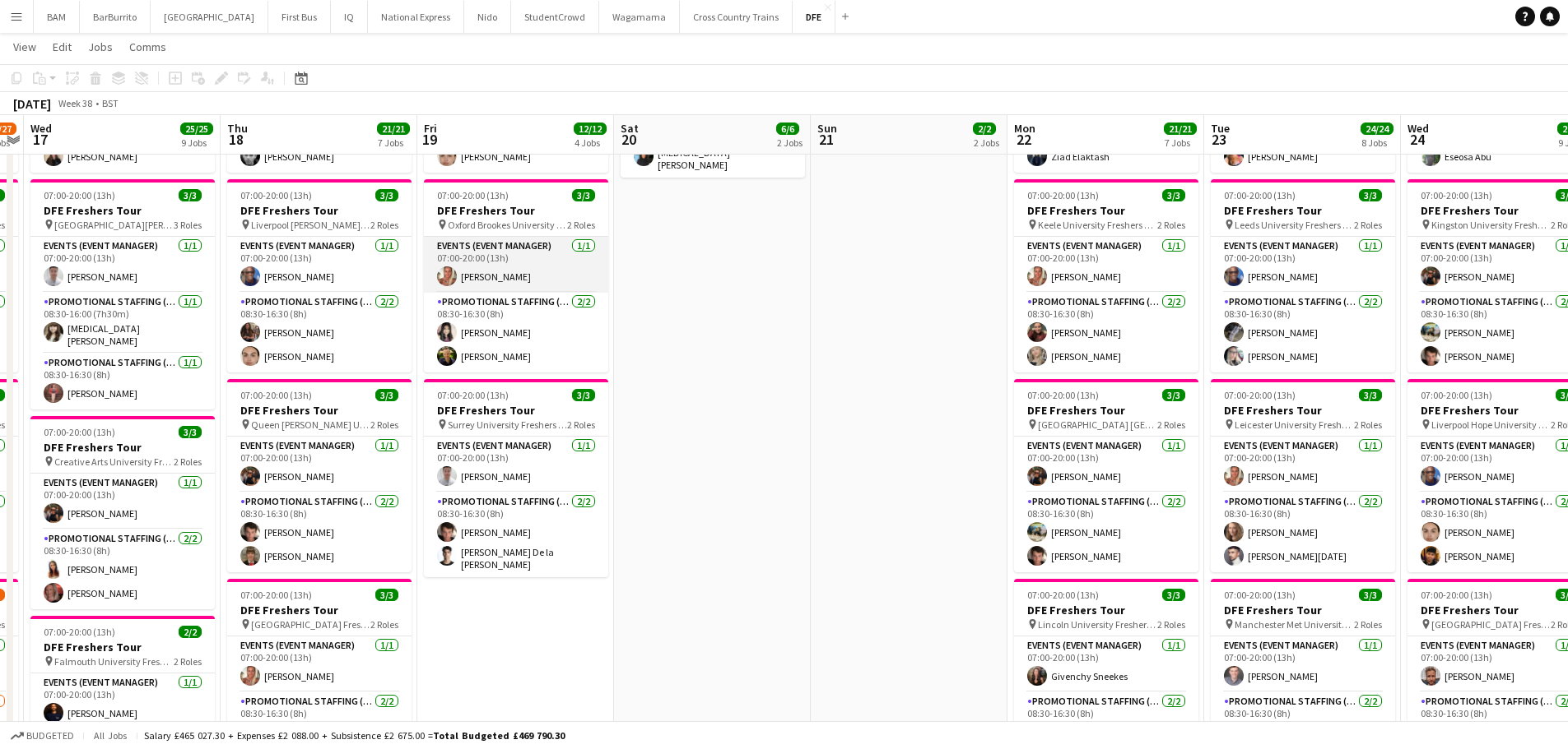
click at [506, 274] on app-card-role "Events (Event Manager) [DATE] 07:00-20:00 (13h) [PERSON_NAME]" at bounding box center [517, 264] width 185 height 56
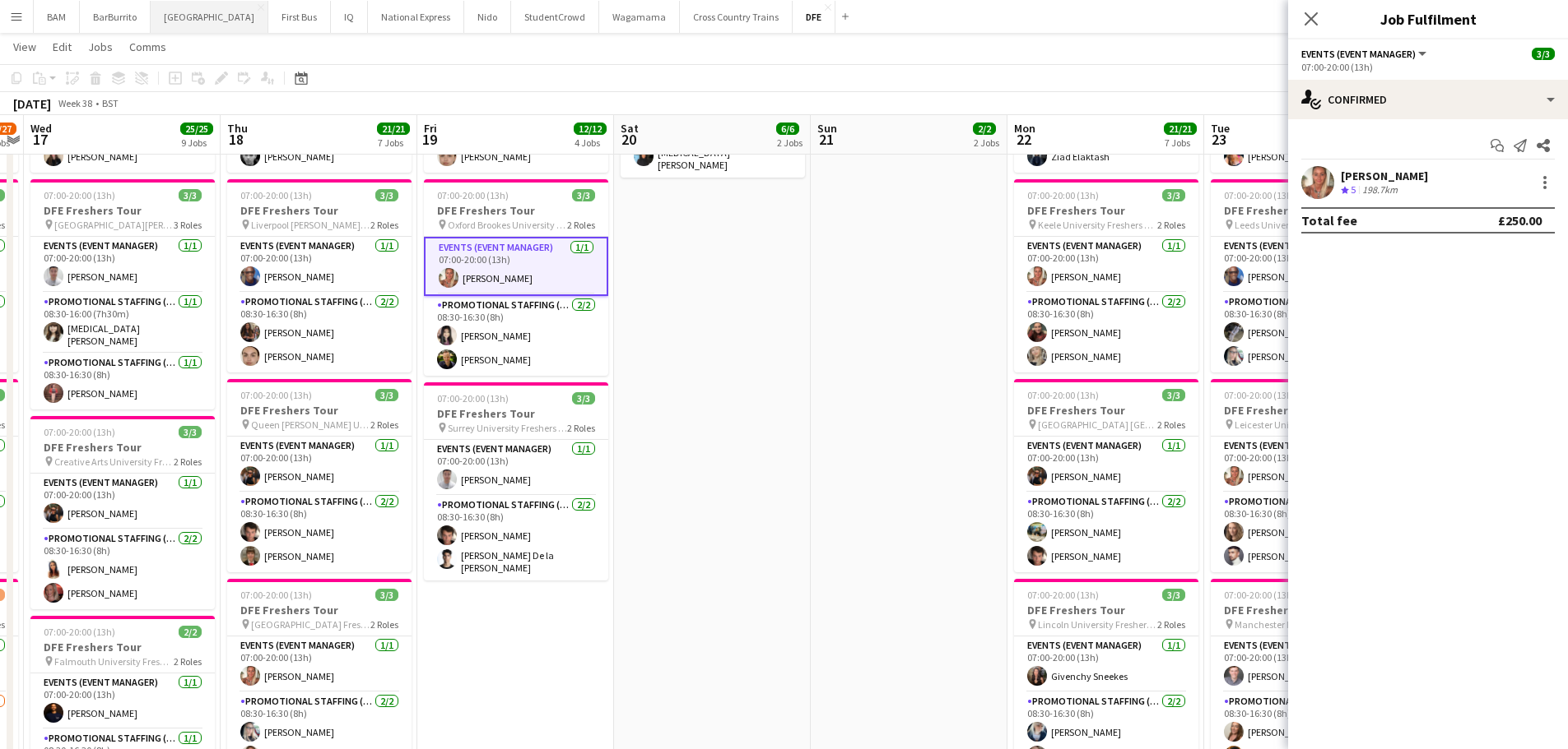
click at [161, 14] on button "[GEOGRAPHIC_DATA]" at bounding box center [209, 17] width 117 height 32
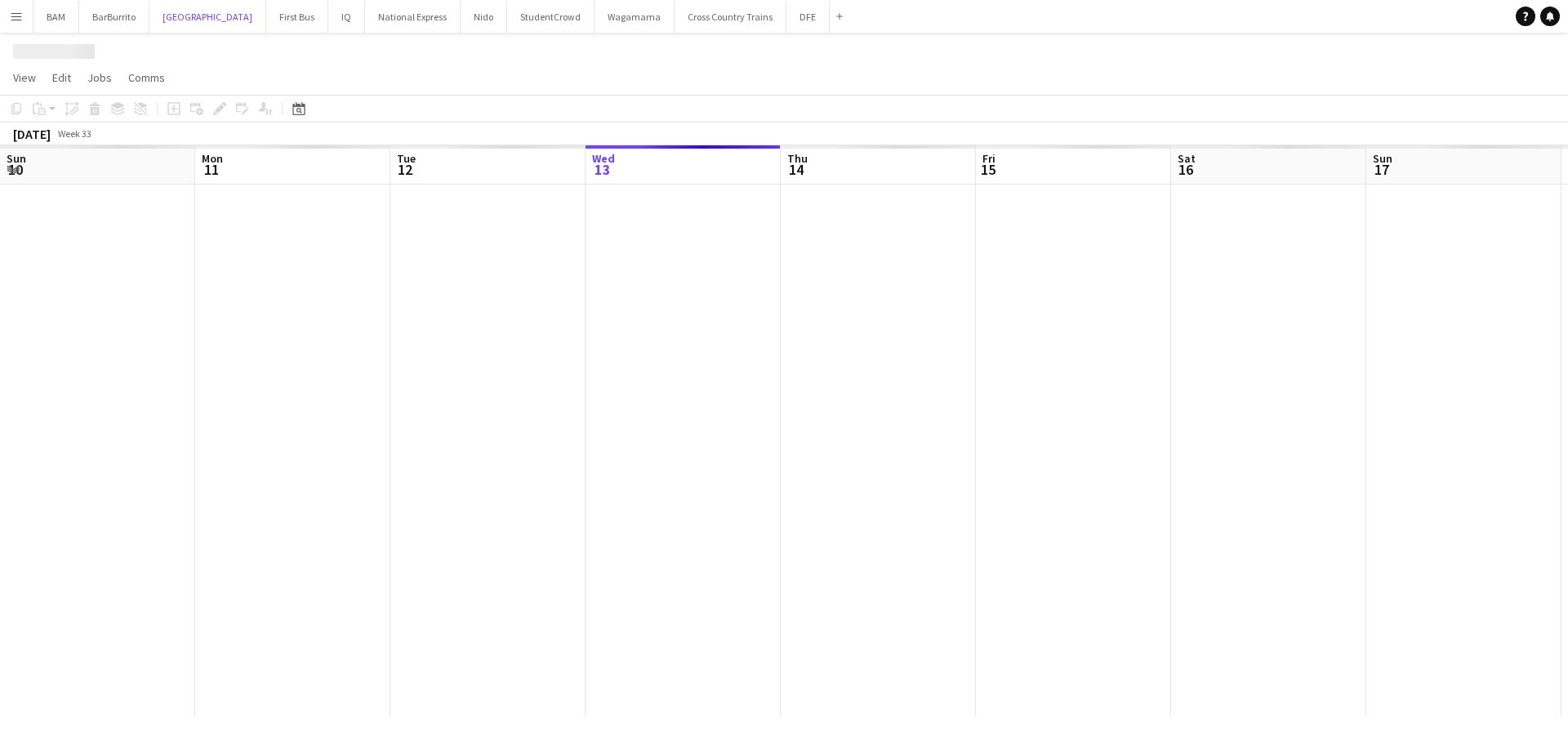
scroll to position [0, 390]
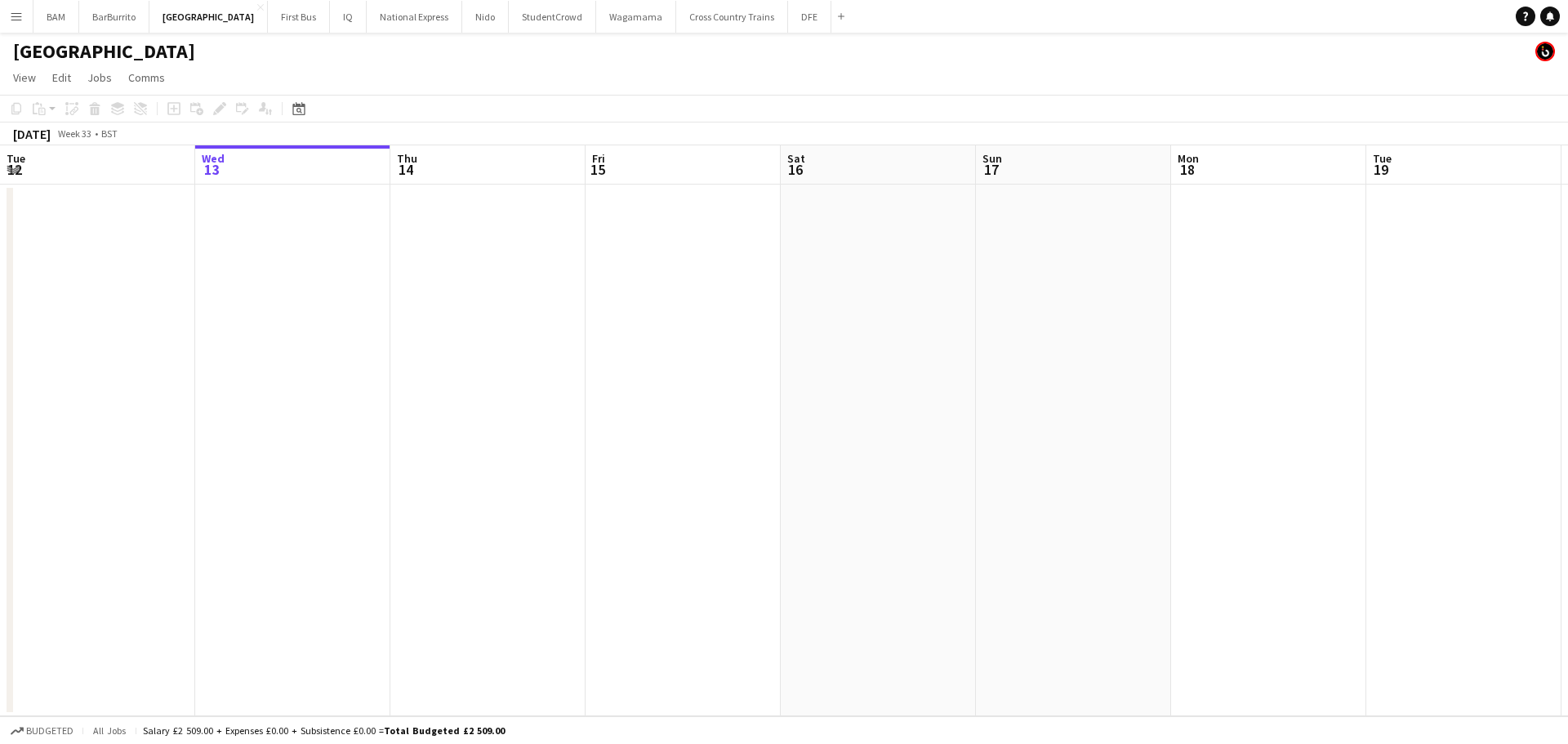
click at [283, 102] on div "Date picker [DATE] [DATE] [DATE] M [DATE] T [DATE] W [DATE] T [DATE] F [DATE] S…" at bounding box center [293, 109] width 37 height 20
click at [291, 103] on div "Date picker" at bounding box center [299, 109] width 20 height 20
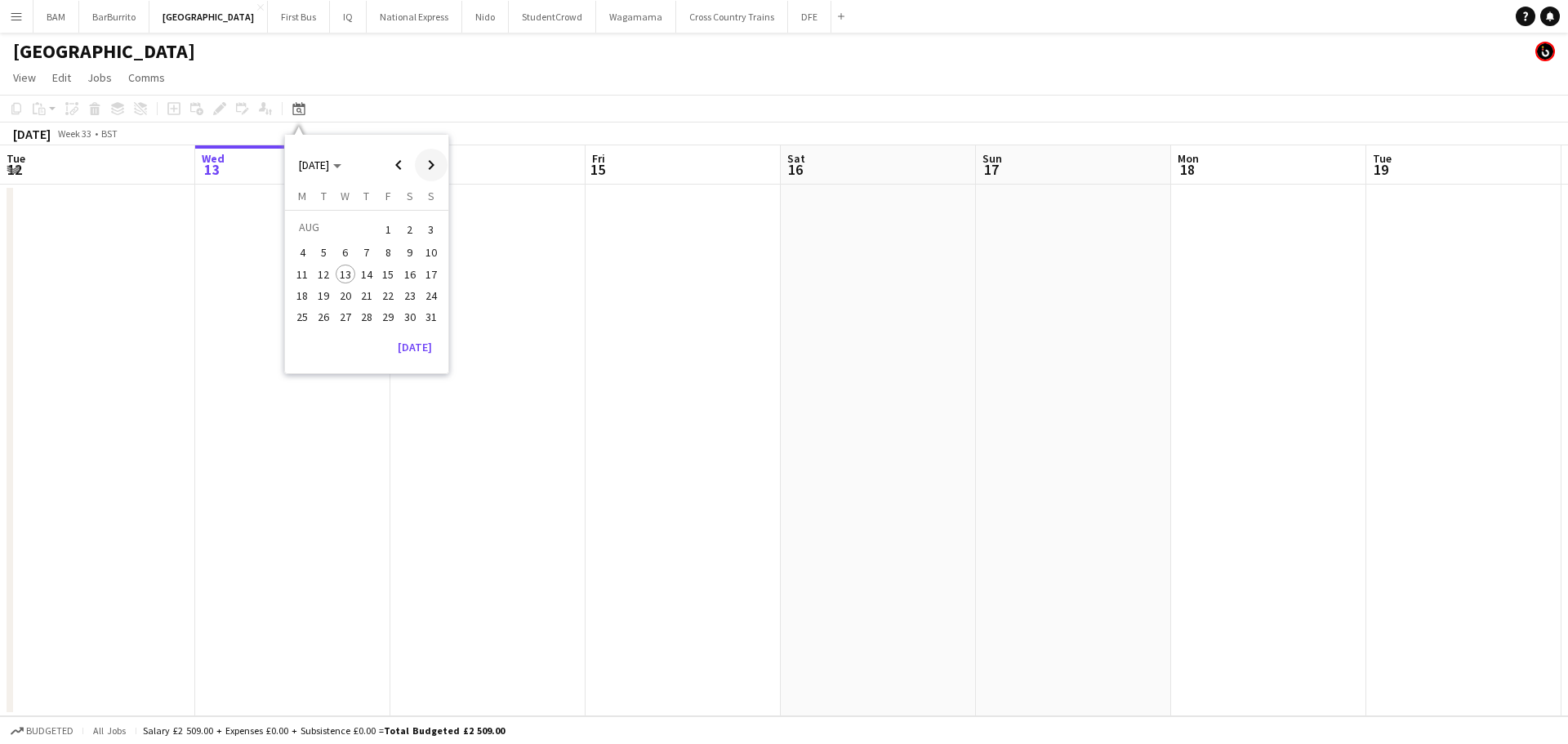
click at [439, 166] on span "Next month" at bounding box center [432, 165] width 33 height 33
click at [396, 290] on span "19" at bounding box center [388, 291] width 20 height 20
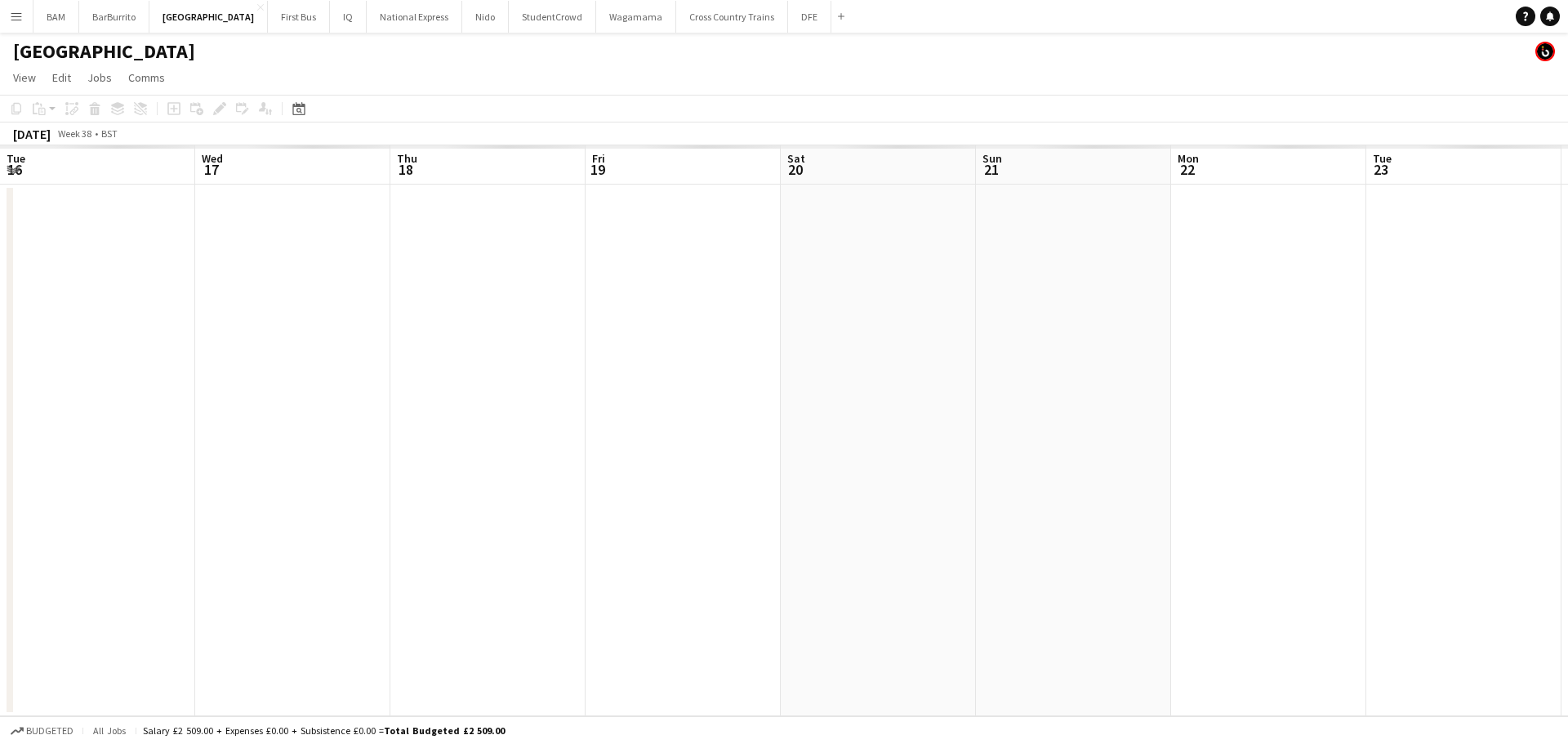
scroll to position [0, 562]
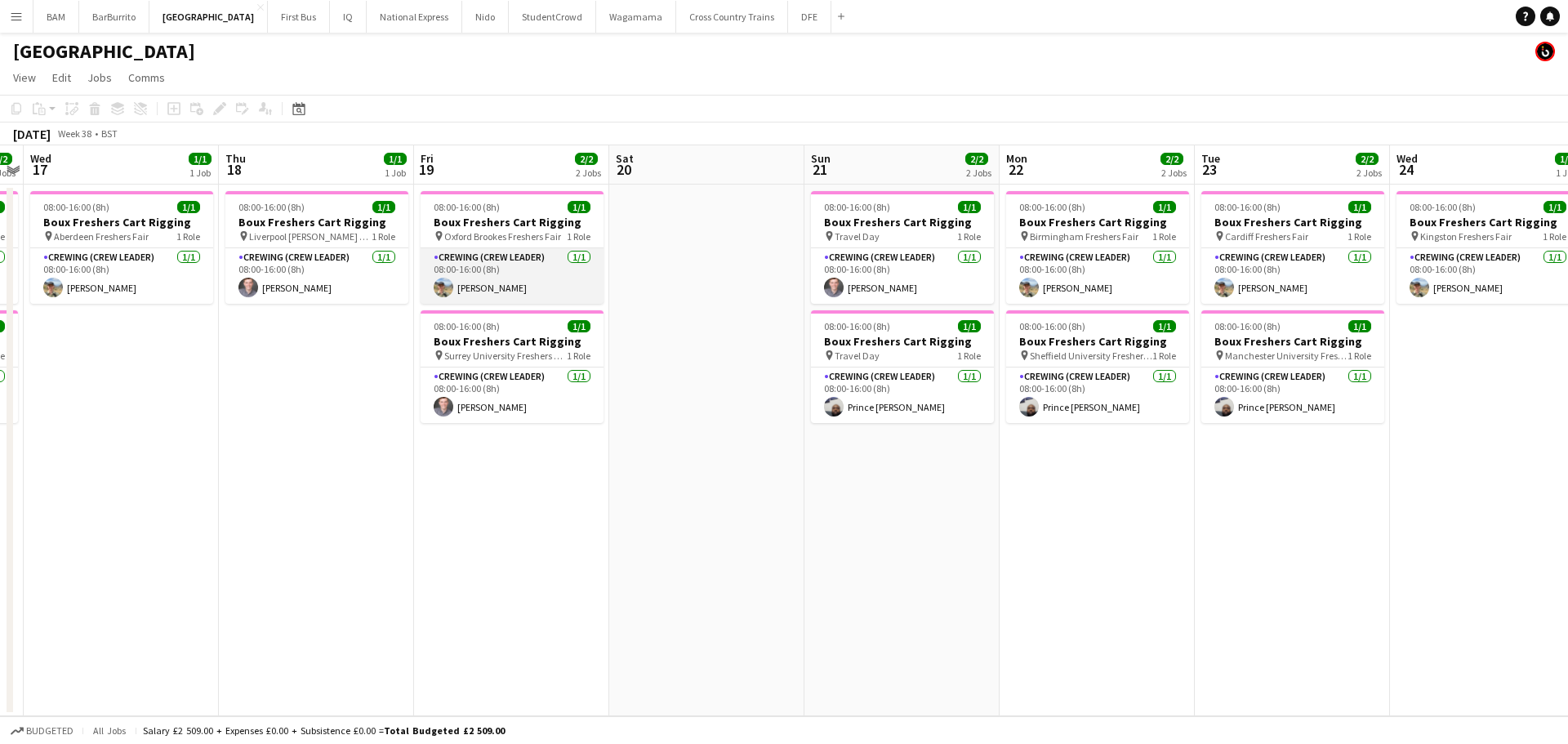
click at [528, 279] on app-card-role "Crewing (Crew Leader) [DATE] 08:00-16:00 (8h) [PERSON_NAME]" at bounding box center [512, 276] width 183 height 55
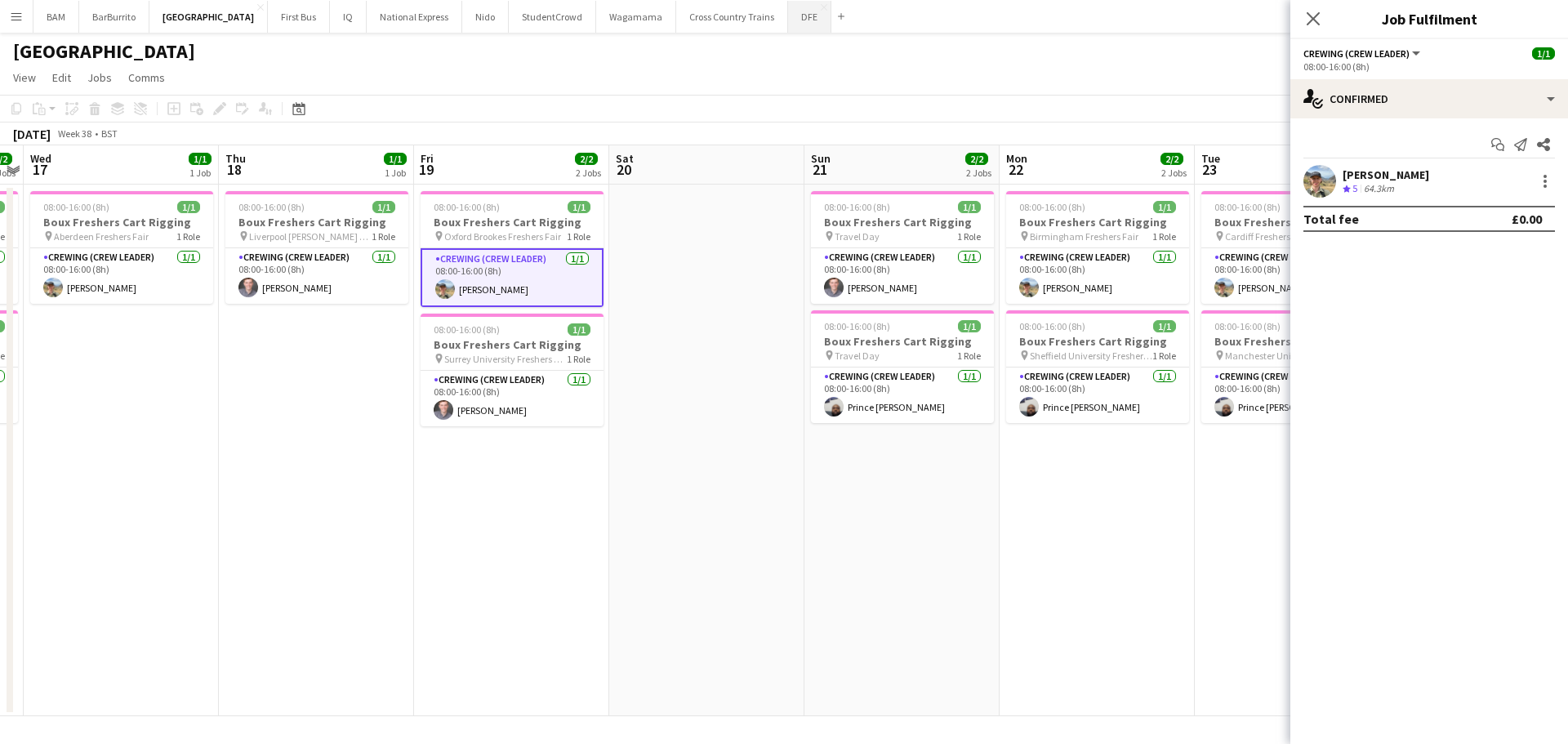
click at [788, 20] on button "DFE Close" at bounding box center [810, 17] width 43 height 32
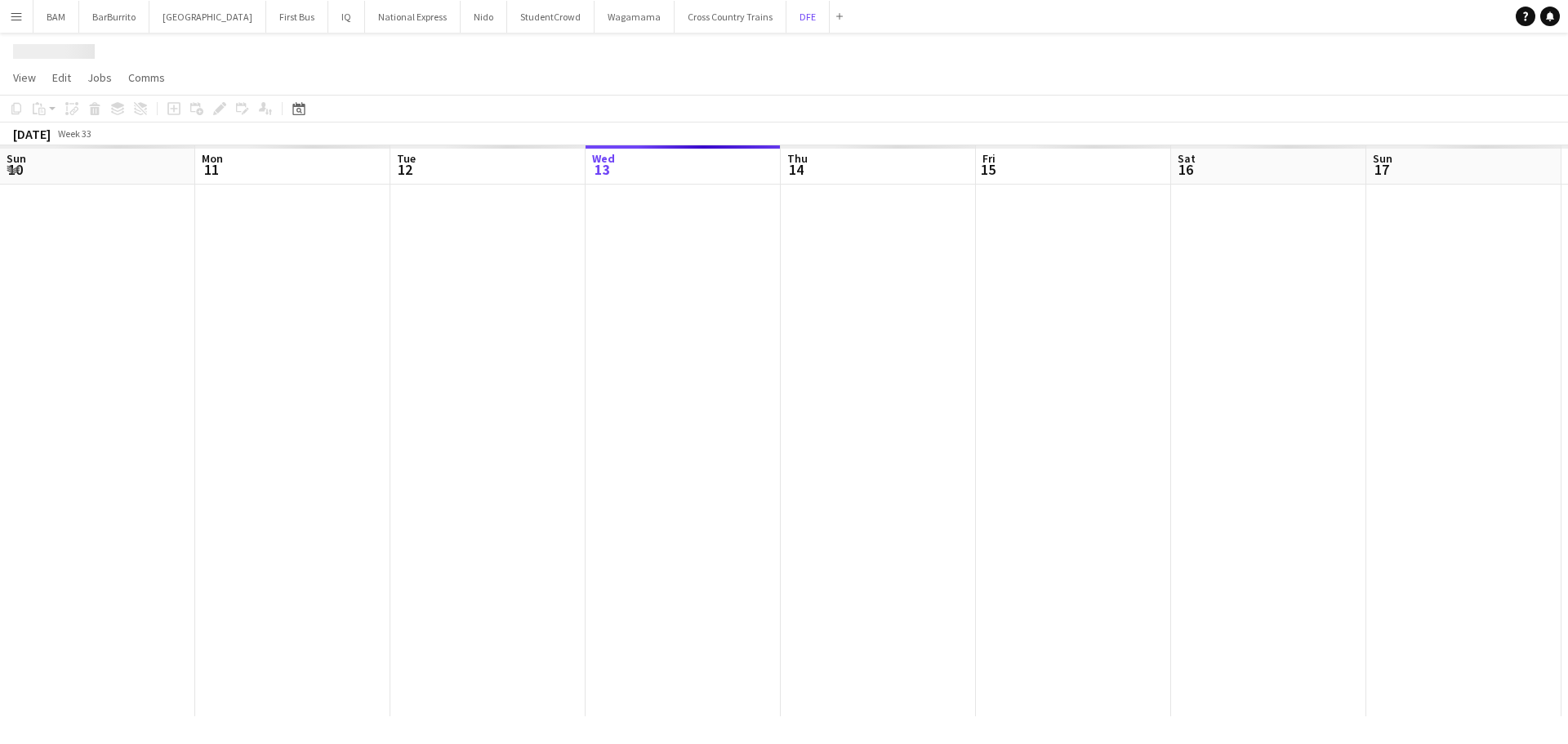
scroll to position [0, 390]
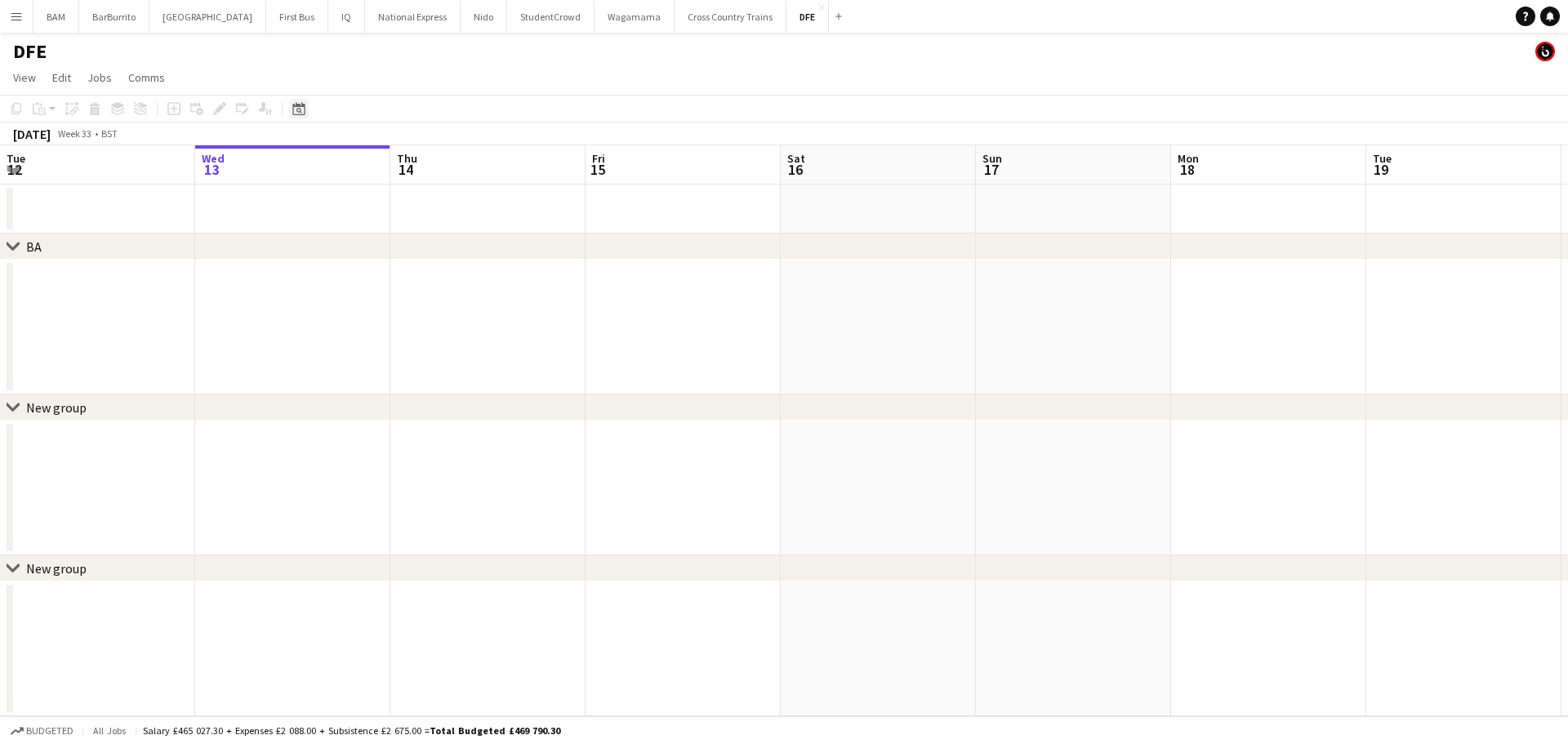
click at [299, 109] on icon at bounding box center [299, 111] width 6 height 6
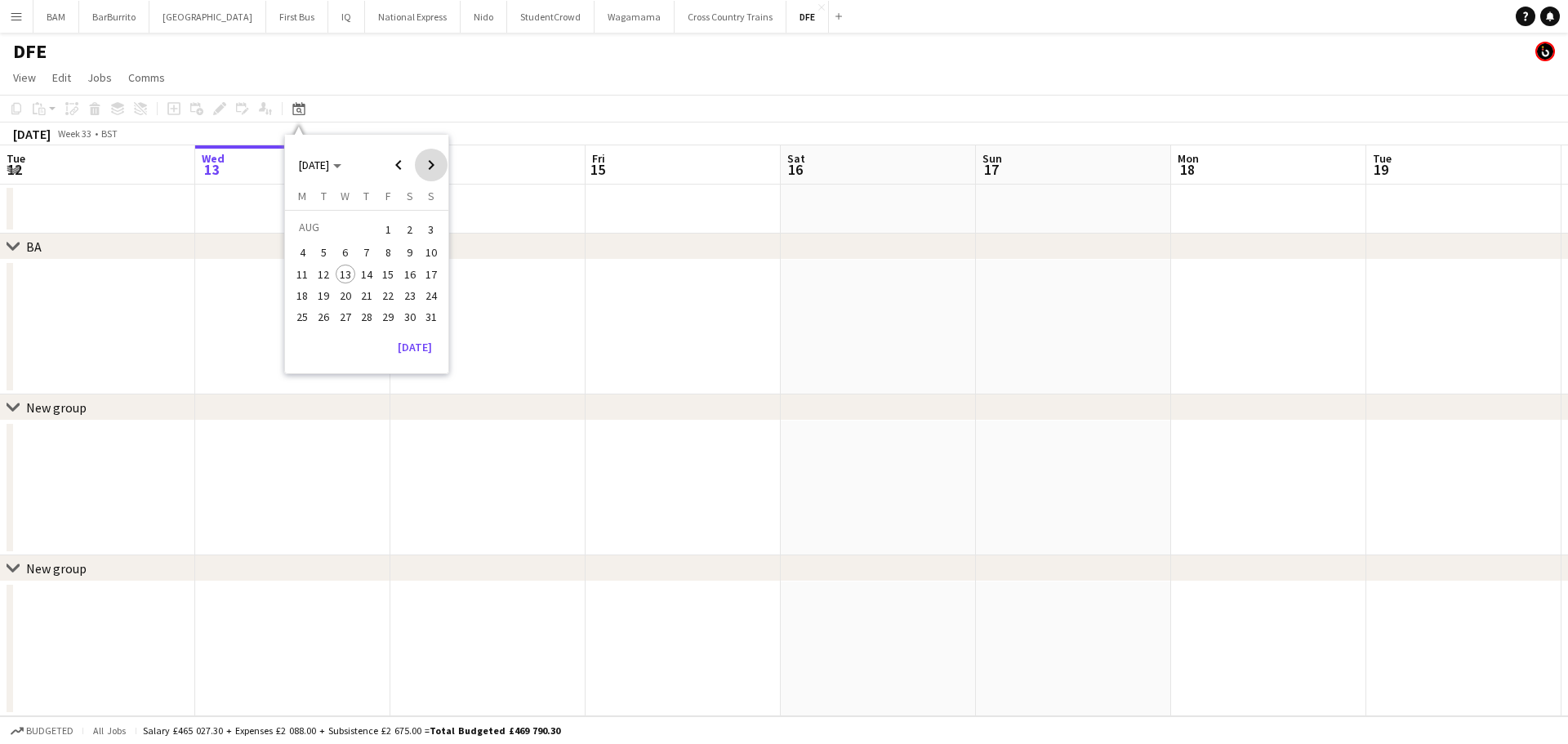
click at [418, 162] on span "Next month" at bounding box center [432, 165] width 33 height 33
click at [328, 291] on span "16" at bounding box center [324, 291] width 20 height 20
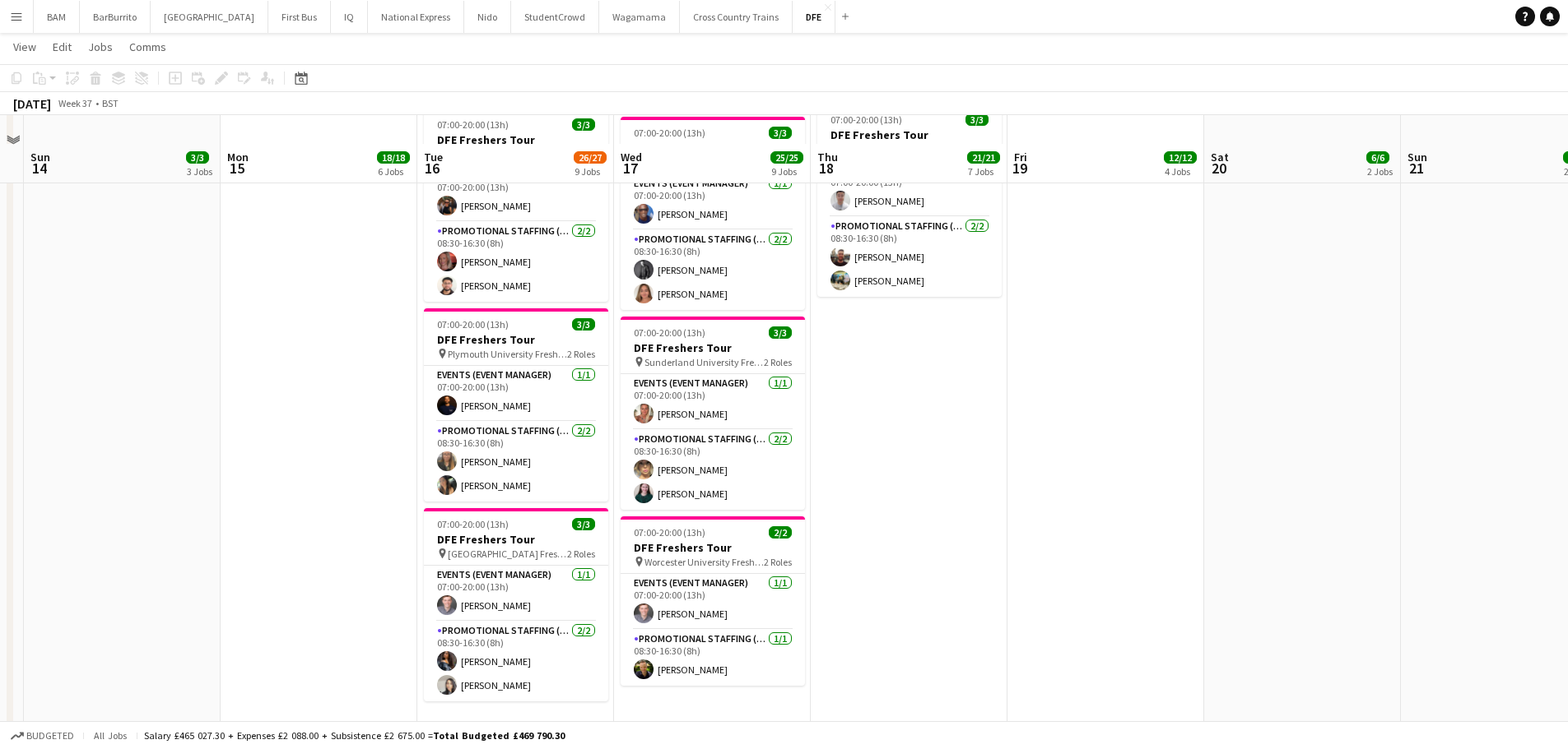
scroll to position [1316, 0]
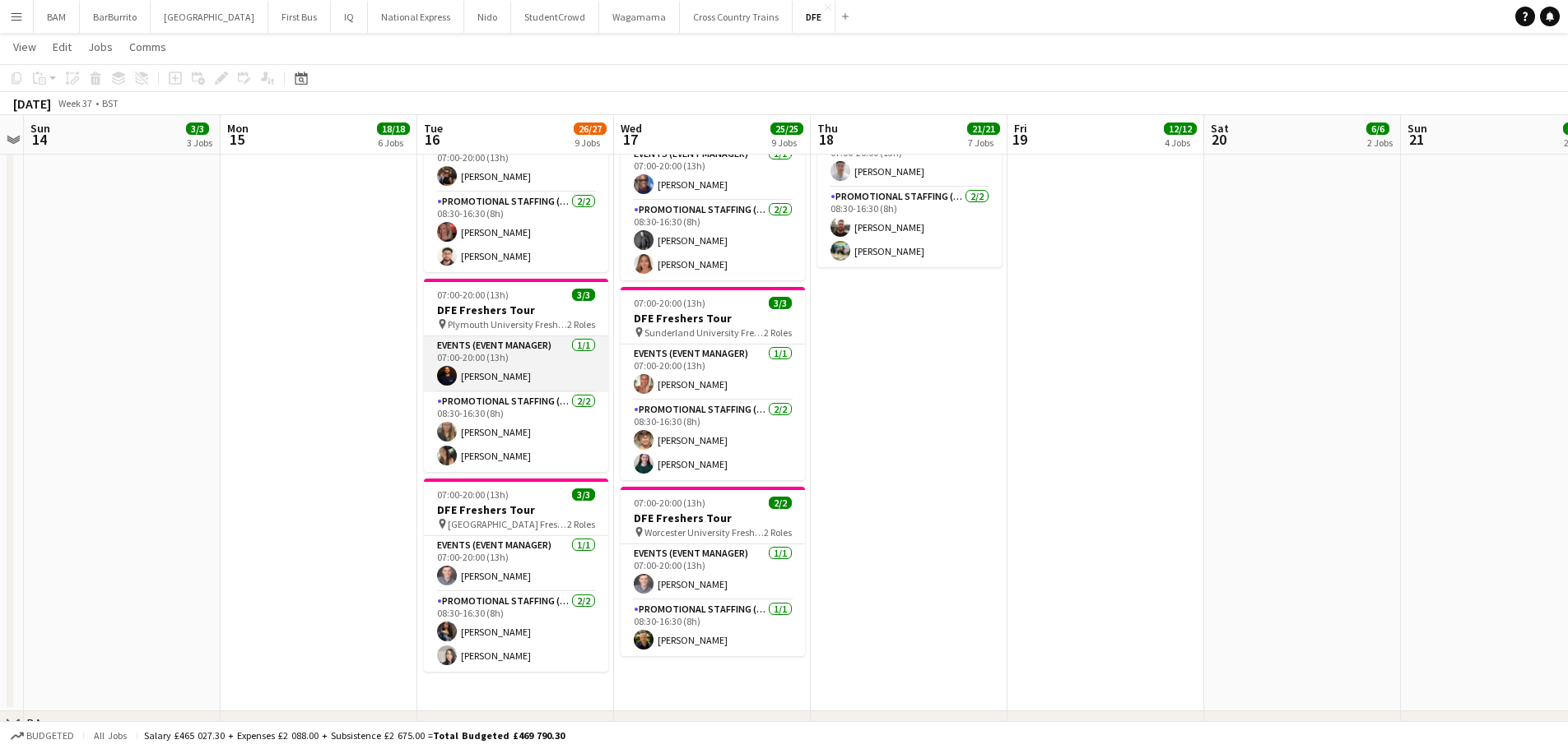
click at [513, 352] on app-card-role "Events (Event Manager) [DATE] 07:00-20:00 (13h) [PERSON_NAME]" at bounding box center [517, 364] width 185 height 56
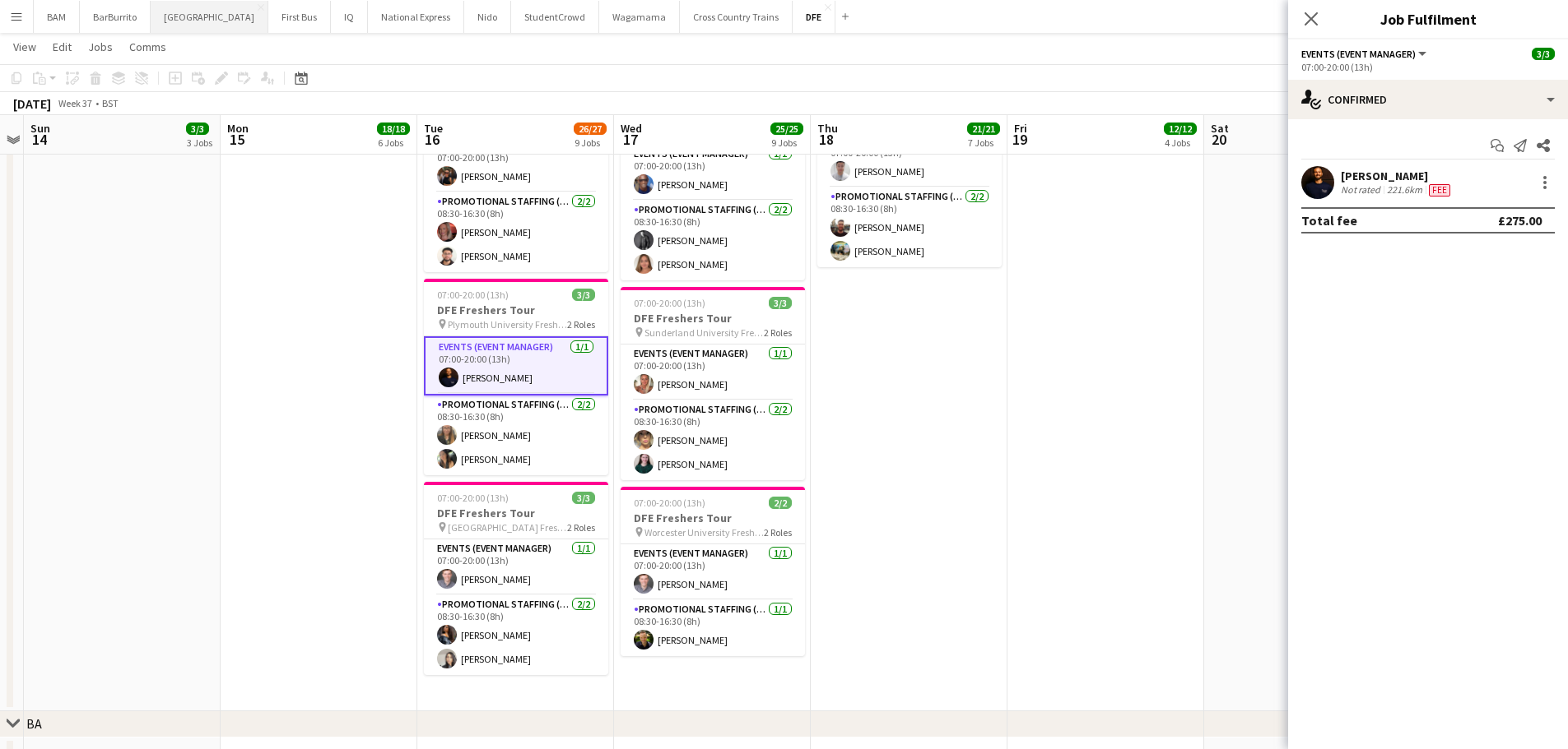
click at [168, 23] on button "[GEOGRAPHIC_DATA]" at bounding box center [209, 17] width 117 height 32
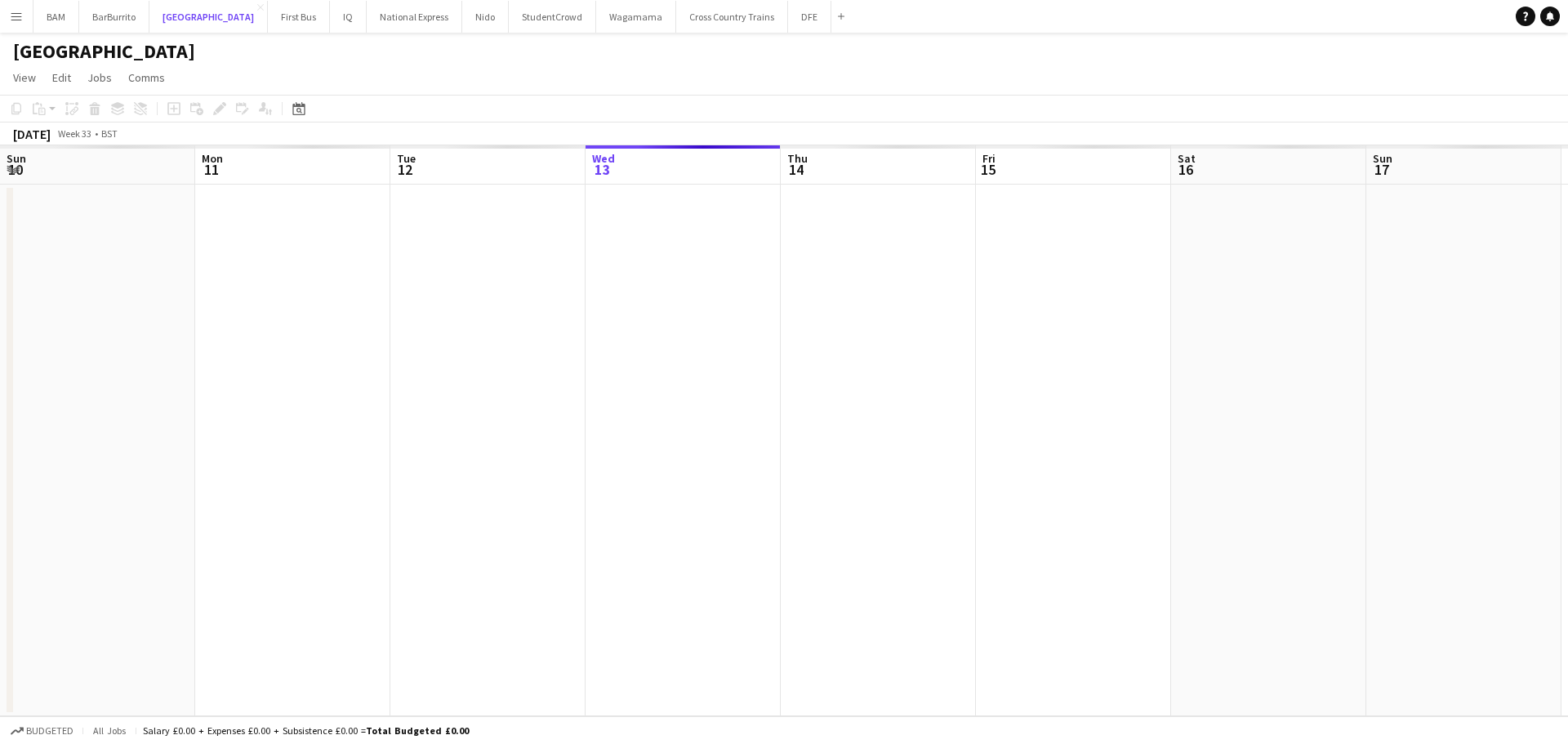
scroll to position [0, 390]
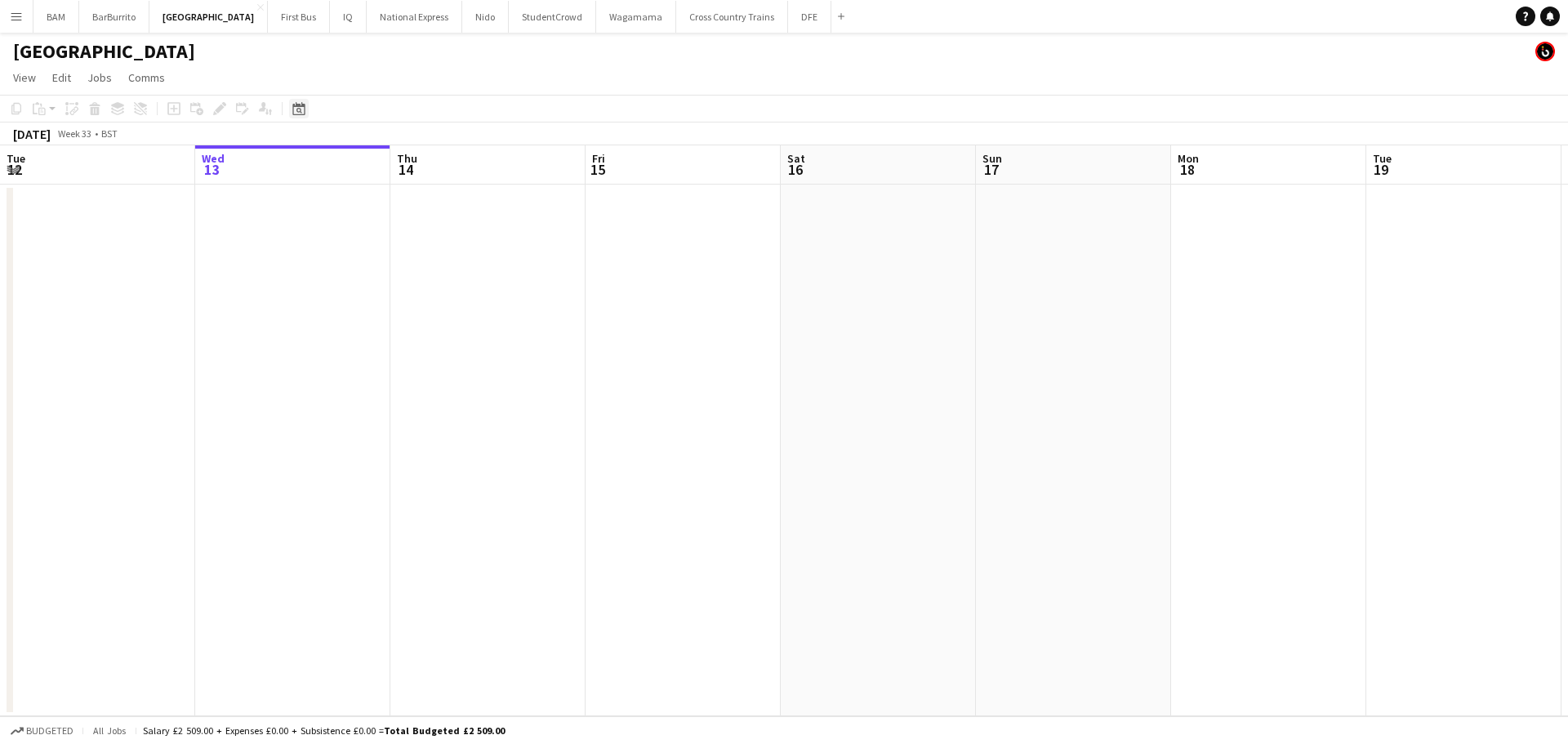
click at [298, 115] on icon at bounding box center [298, 109] width 12 height 13
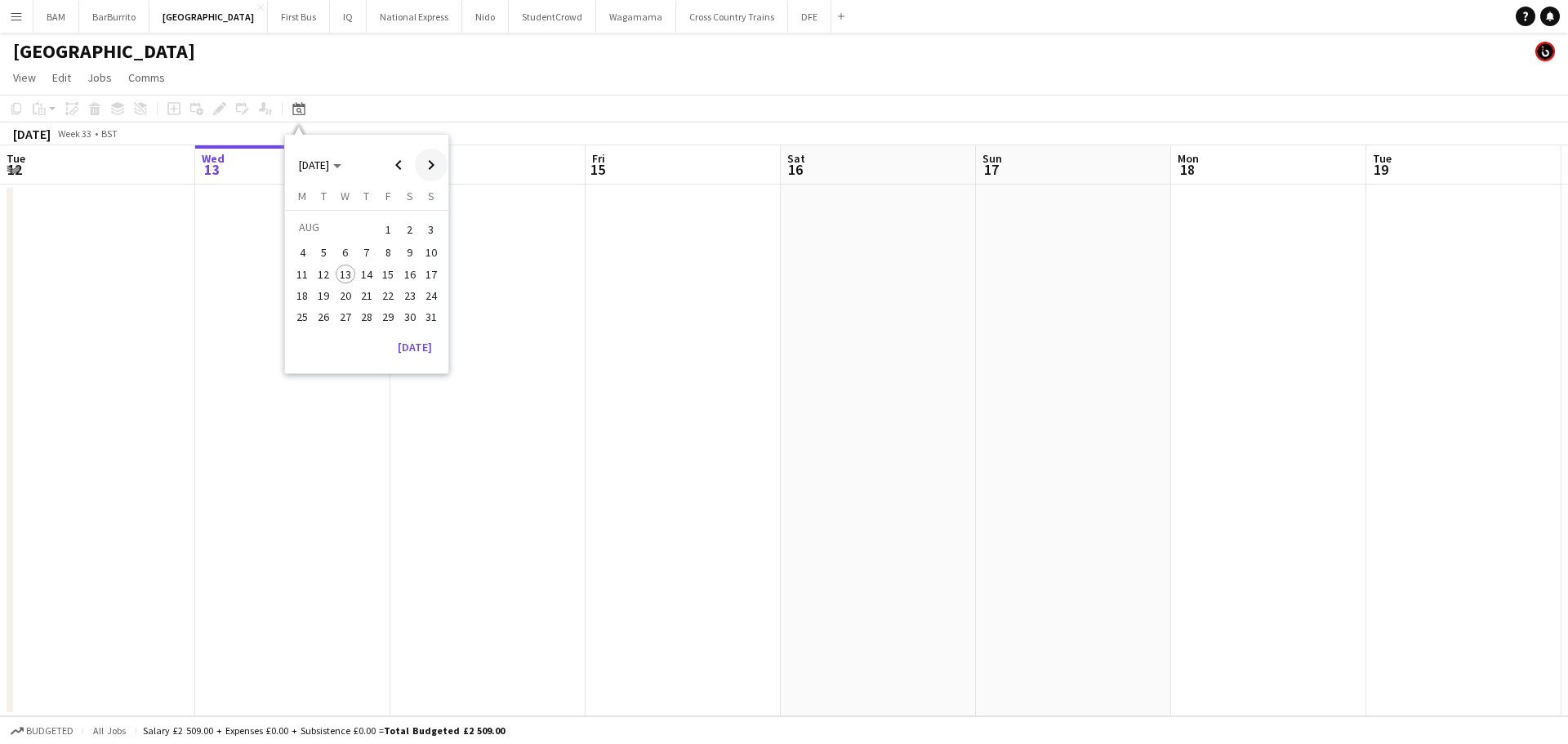
click at [428, 170] on span "Next month" at bounding box center [432, 165] width 33 height 33
click at [319, 293] on span "16" at bounding box center [324, 291] width 20 height 20
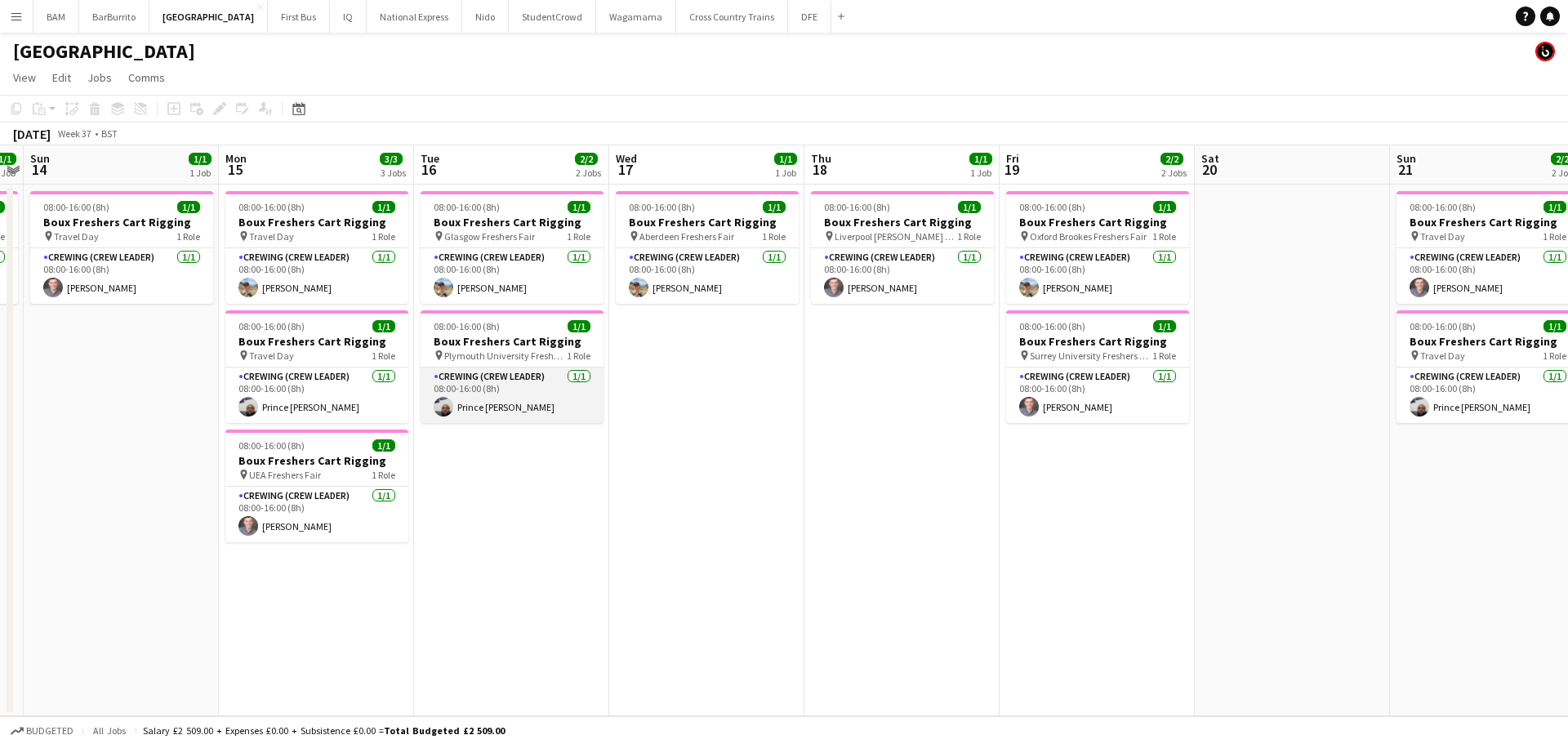
click at [541, 395] on app-card-role "Crewing (Crew Leader) [DATE] 08:00-16:00 (8h) Prince [PERSON_NAME]" at bounding box center [512, 395] width 183 height 55
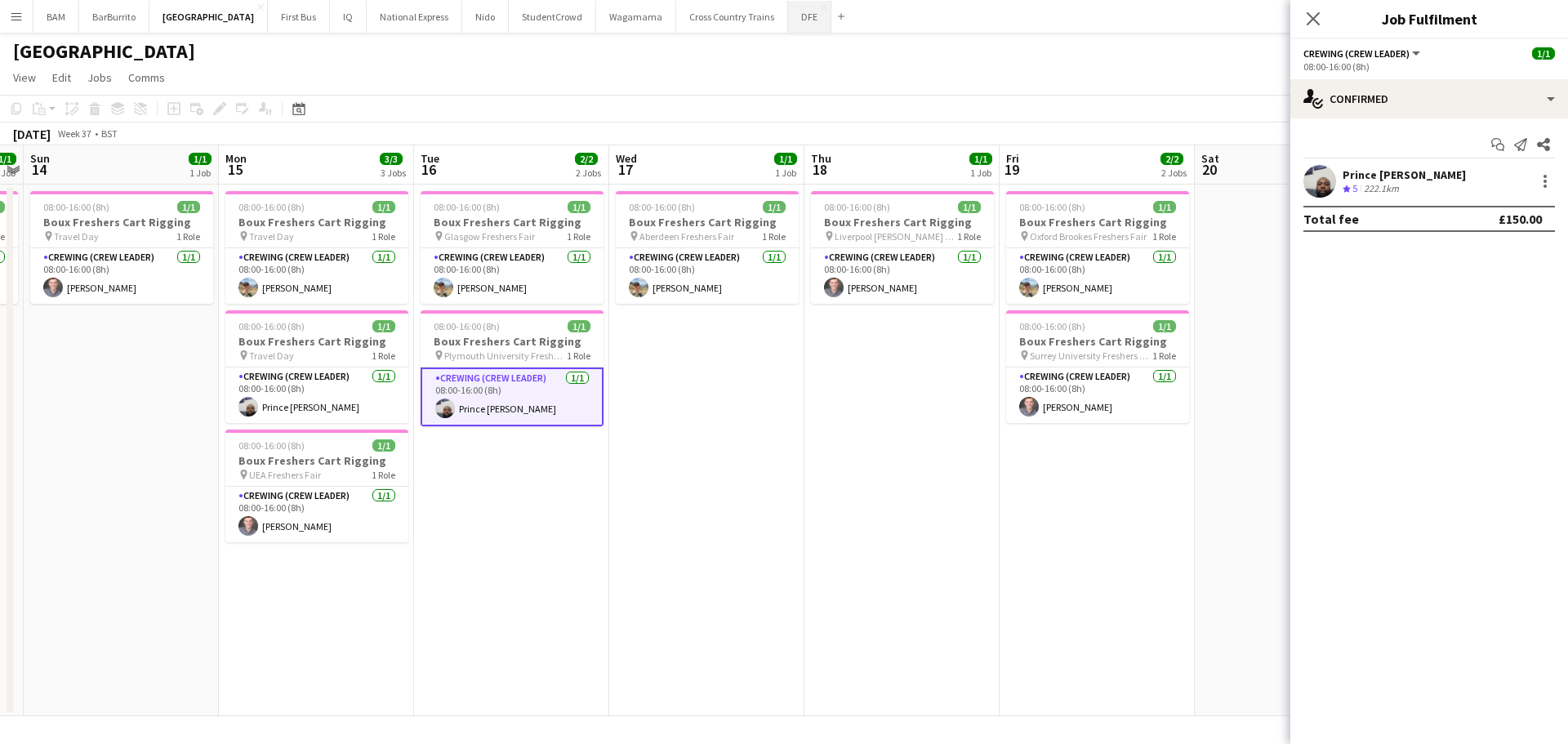
click at [788, 22] on button "DFE Close" at bounding box center [810, 17] width 43 height 32
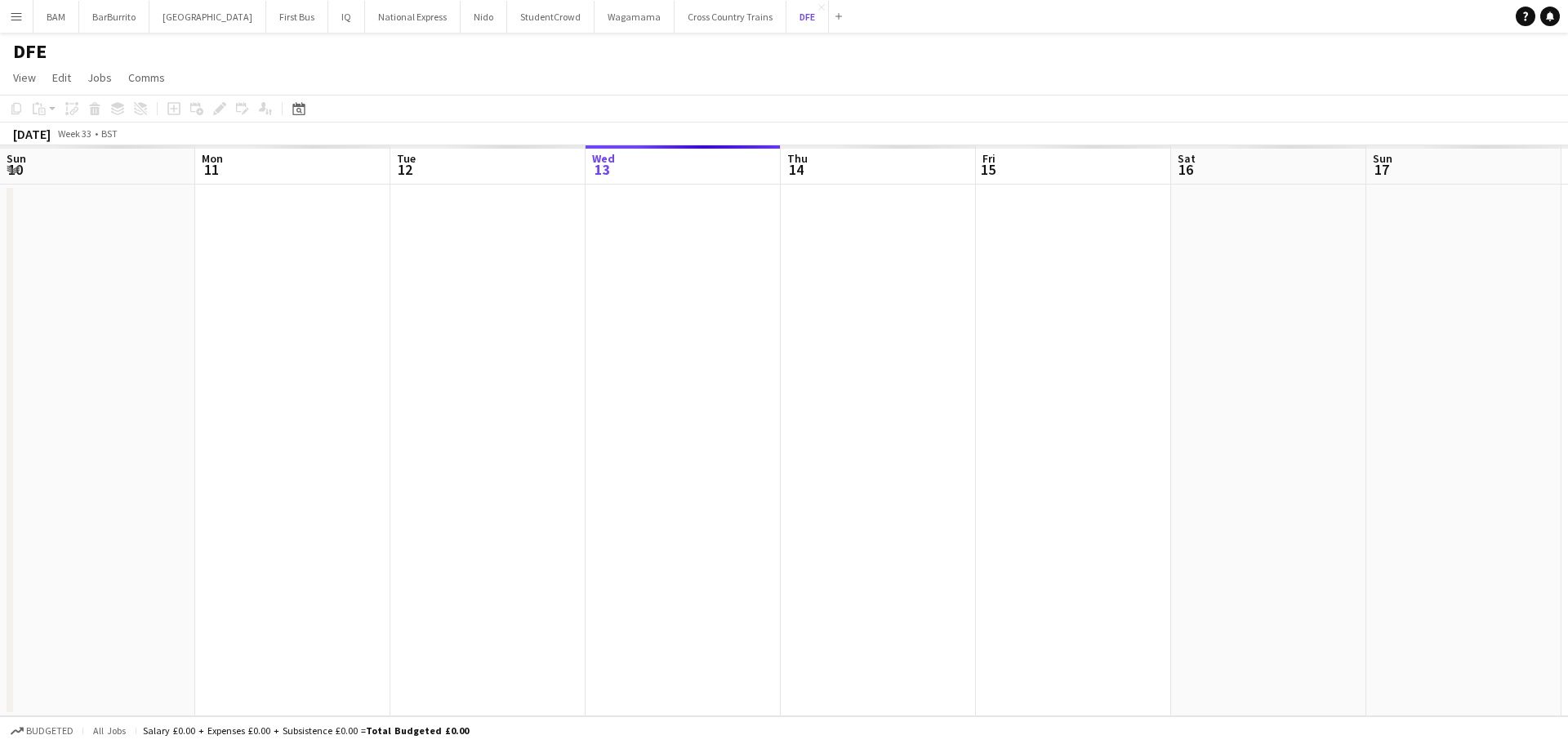
scroll to position [0, 390]
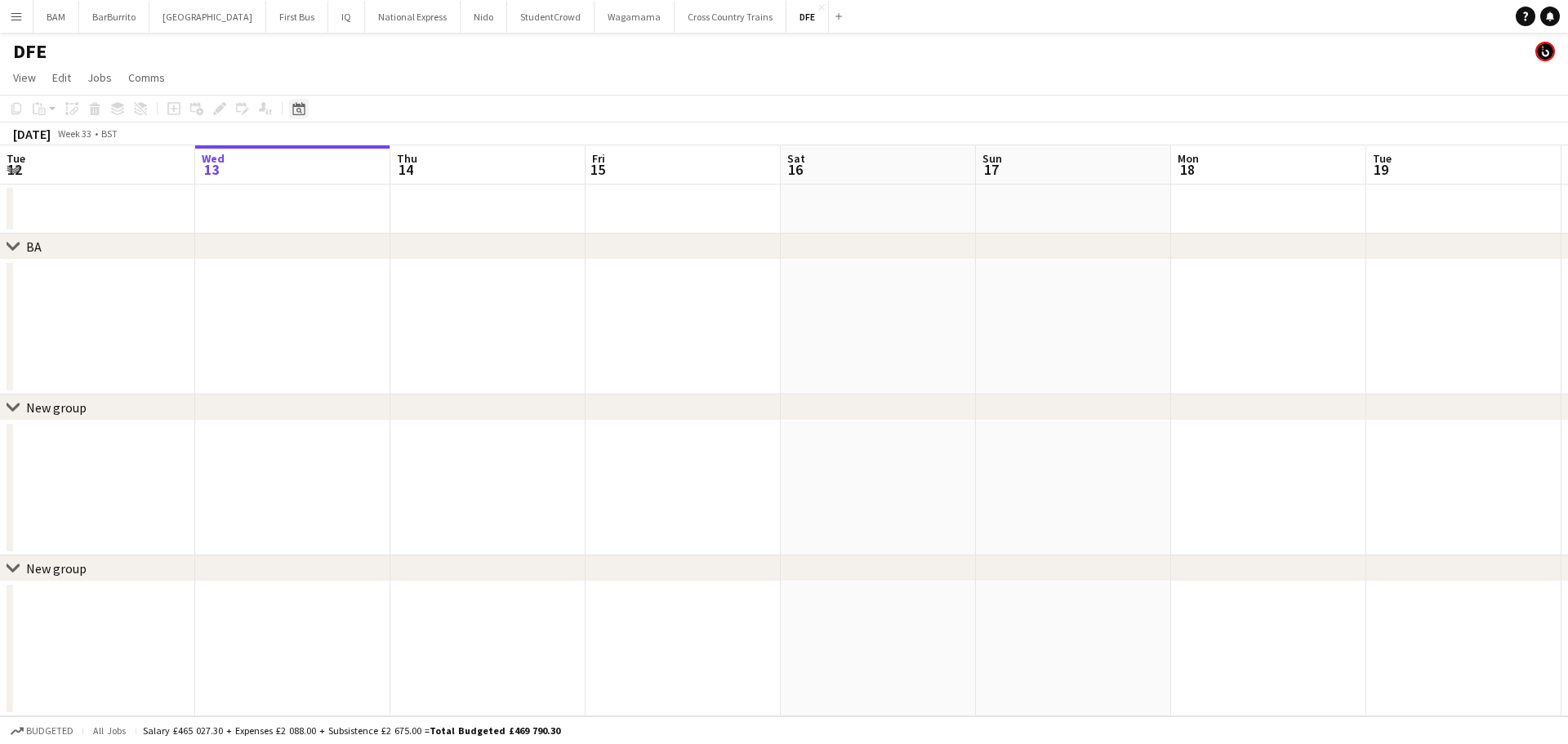
drag, startPoint x: 297, startPoint y: 111, endPoint x: 306, endPoint y: 110, distance: 9.1
click at [298, 111] on icon "Date picker" at bounding box center [299, 109] width 13 height 13
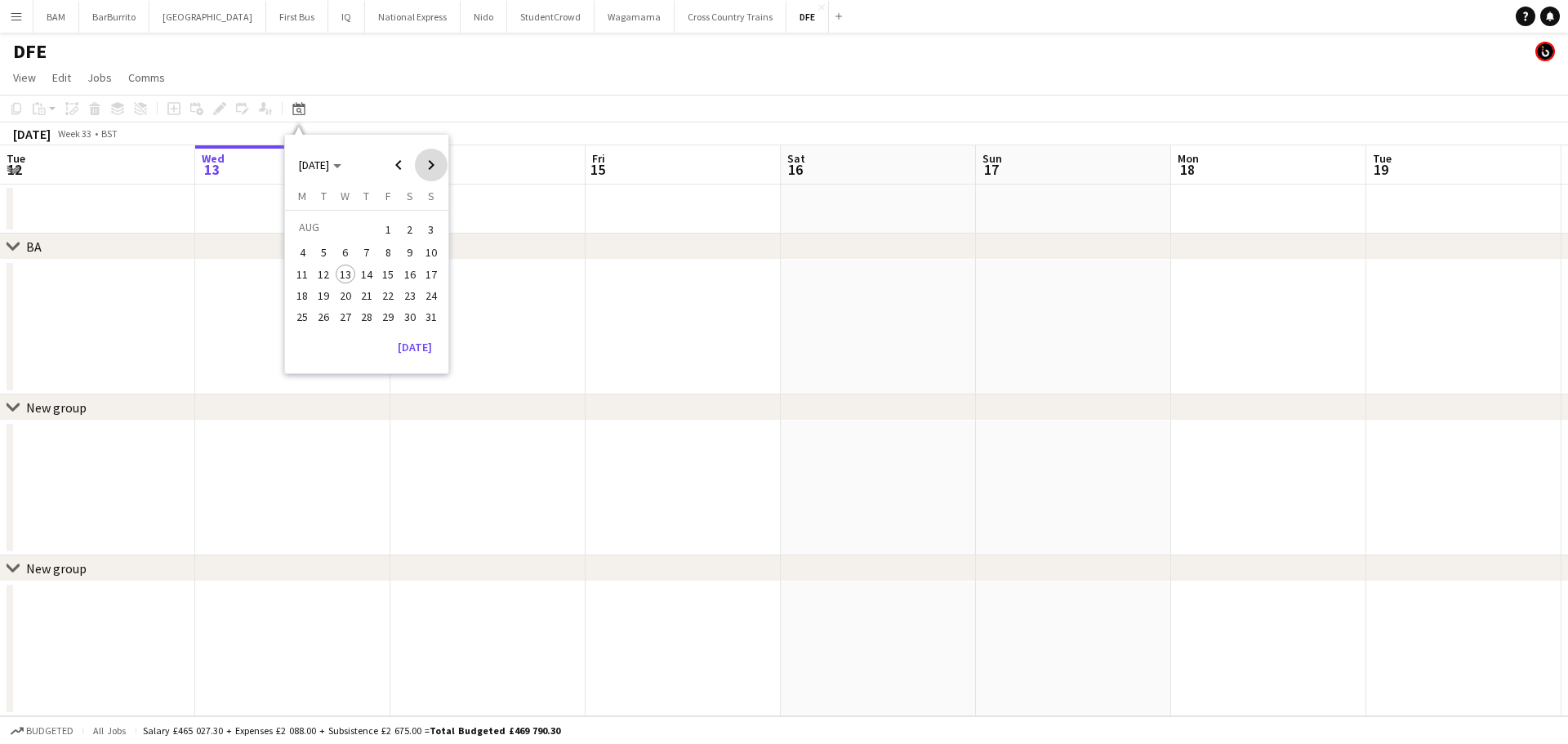
click at [426, 161] on span "Next month" at bounding box center [432, 165] width 33 height 33
click at [333, 296] on span "16" at bounding box center [324, 291] width 20 height 20
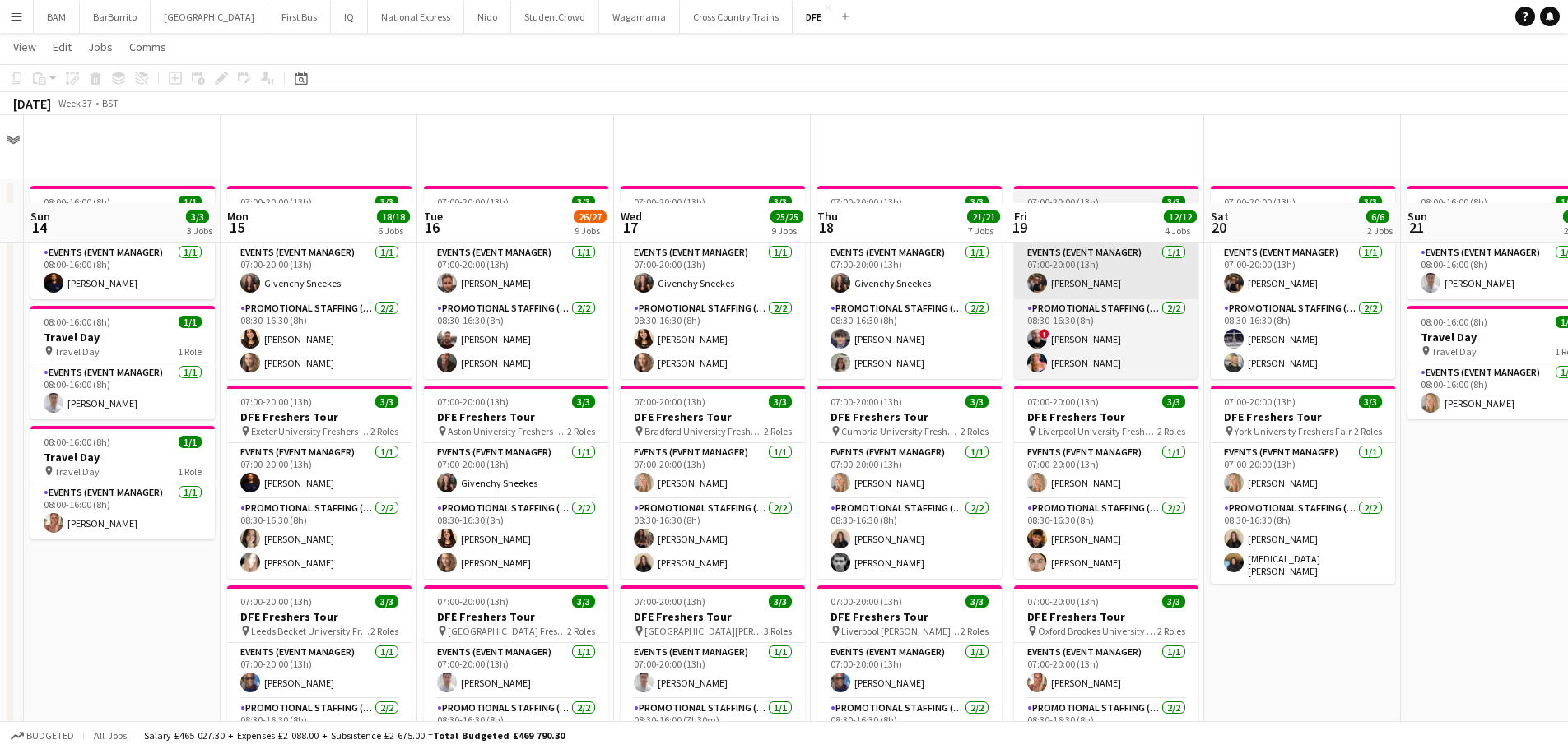
scroll to position [0, 0]
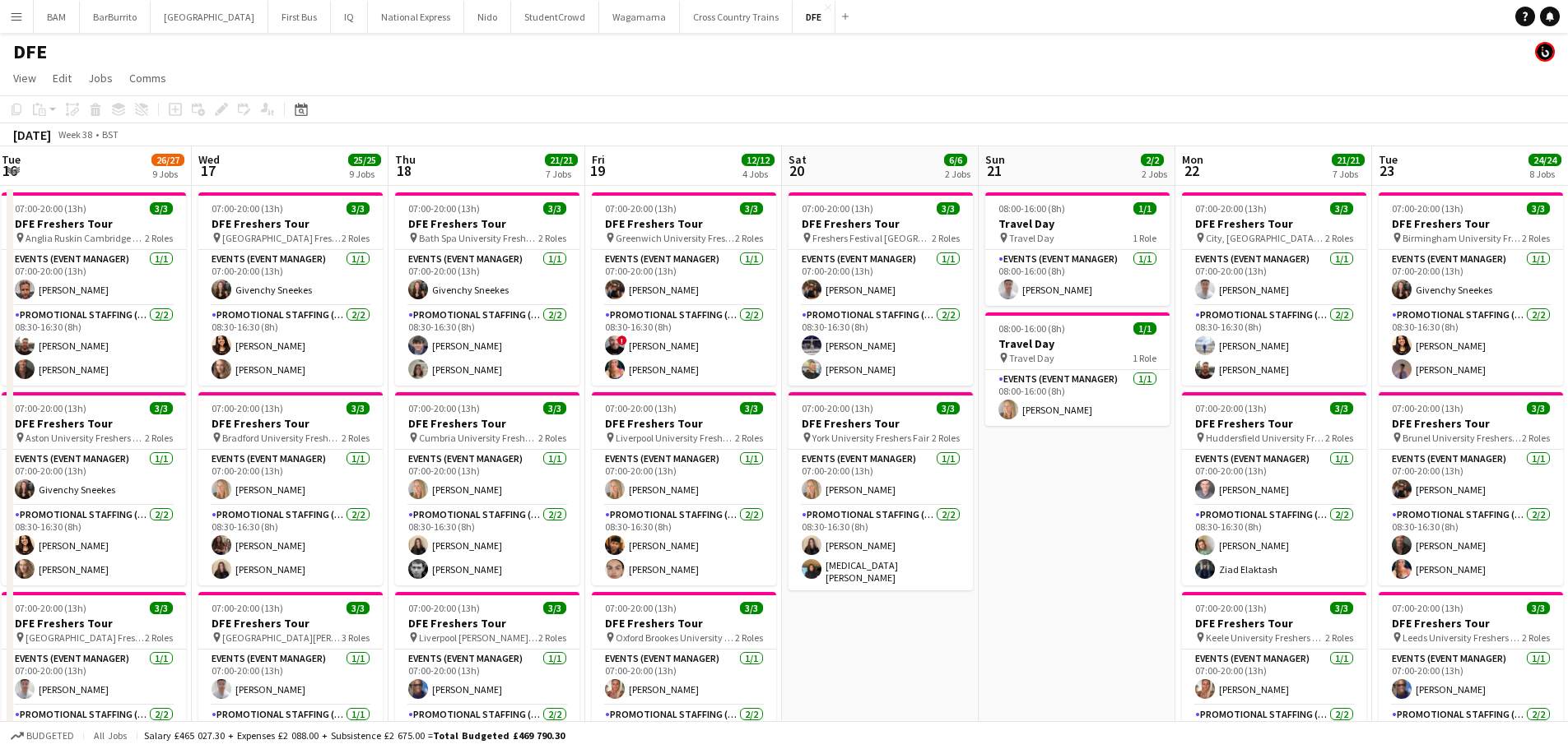
drag, startPoint x: 921, startPoint y: 288, endPoint x: 585, endPoint y: 259, distance: 337.2
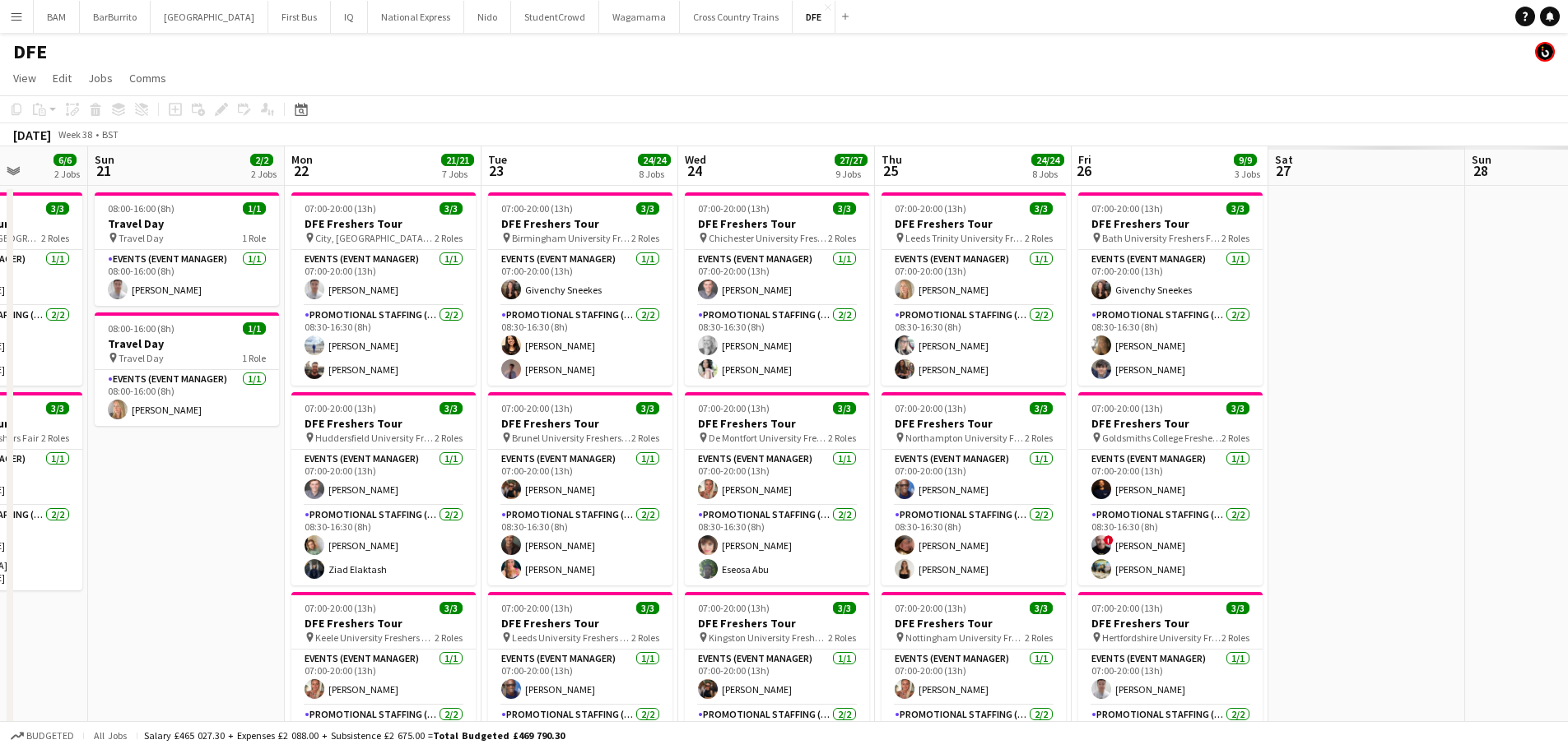
drag, startPoint x: 516, startPoint y: 293, endPoint x: 446, endPoint y: 285, distance: 70.5
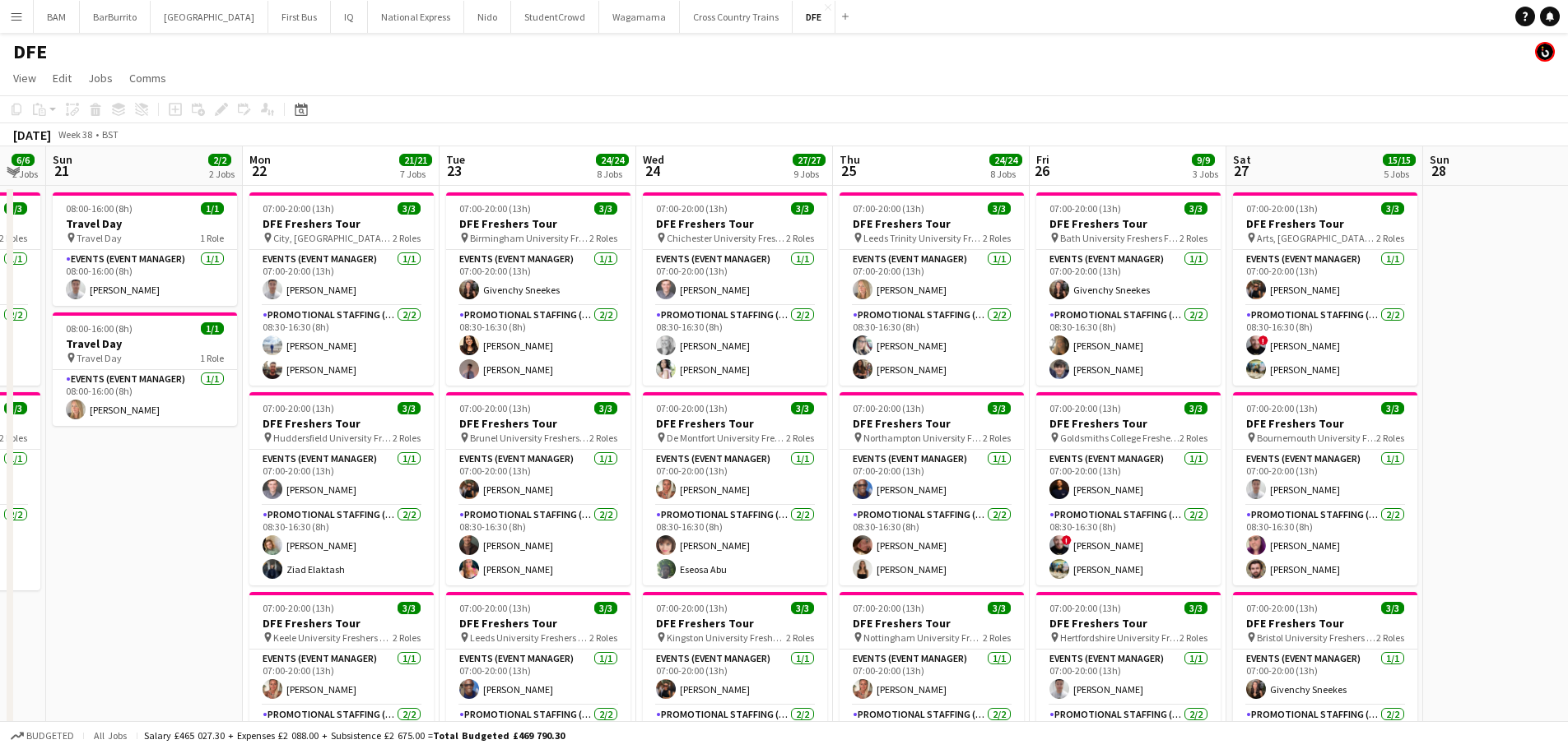
scroll to position [0, 545]
drag, startPoint x: 819, startPoint y: 313, endPoint x: 776, endPoint y: 313, distance: 43.0
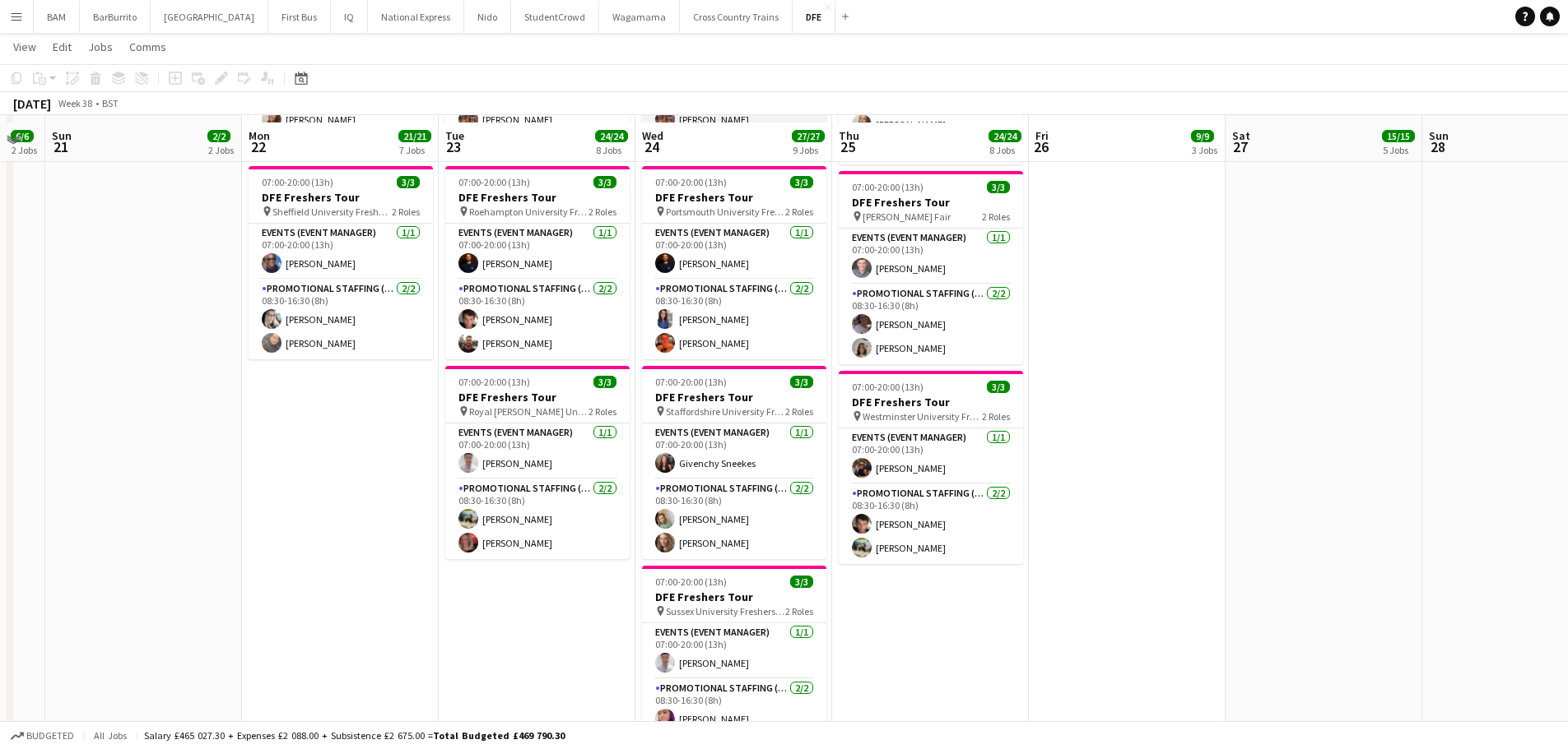
scroll to position [1234, 0]
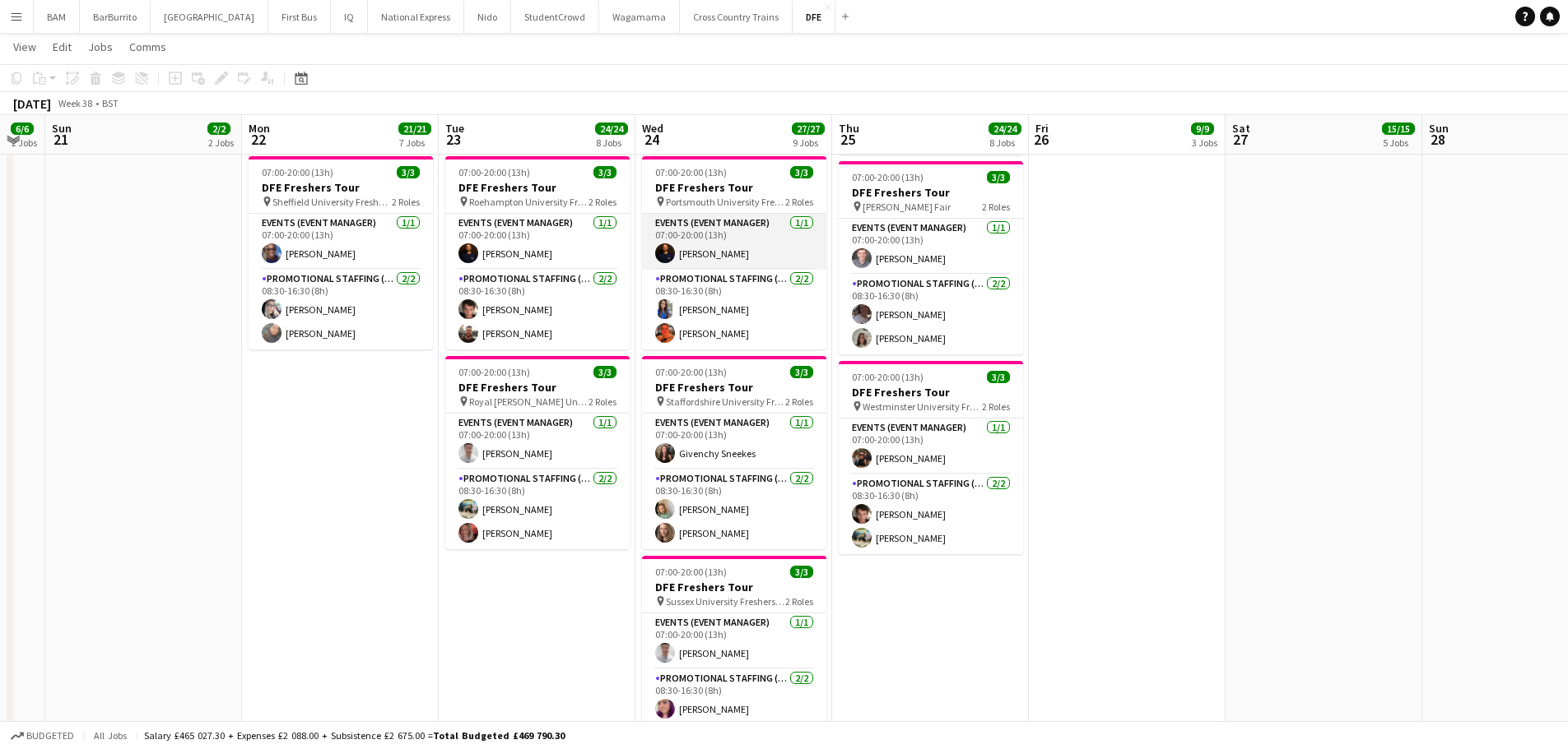
click at [756, 236] on app-card-role "Events (Event Manager) [DATE] 07:00-20:00 (13h) [PERSON_NAME]" at bounding box center [735, 241] width 185 height 56
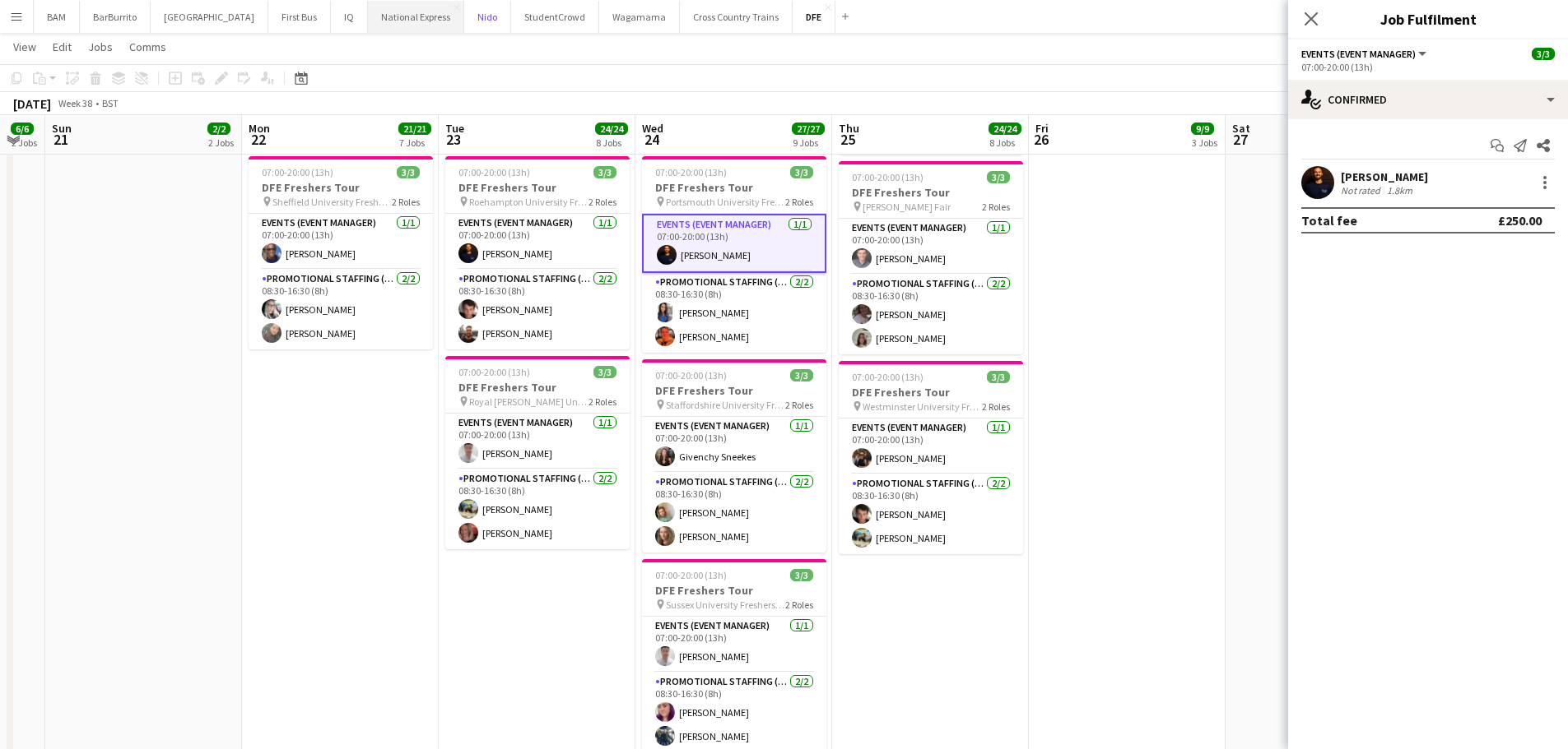
drag, startPoint x: 431, startPoint y: 17, endPoint x: 421, endPoint y: 17, distance: 10.0
click at [464, 17] on button "Nido Close" at bounding box center [487, 17] width 47 height 32
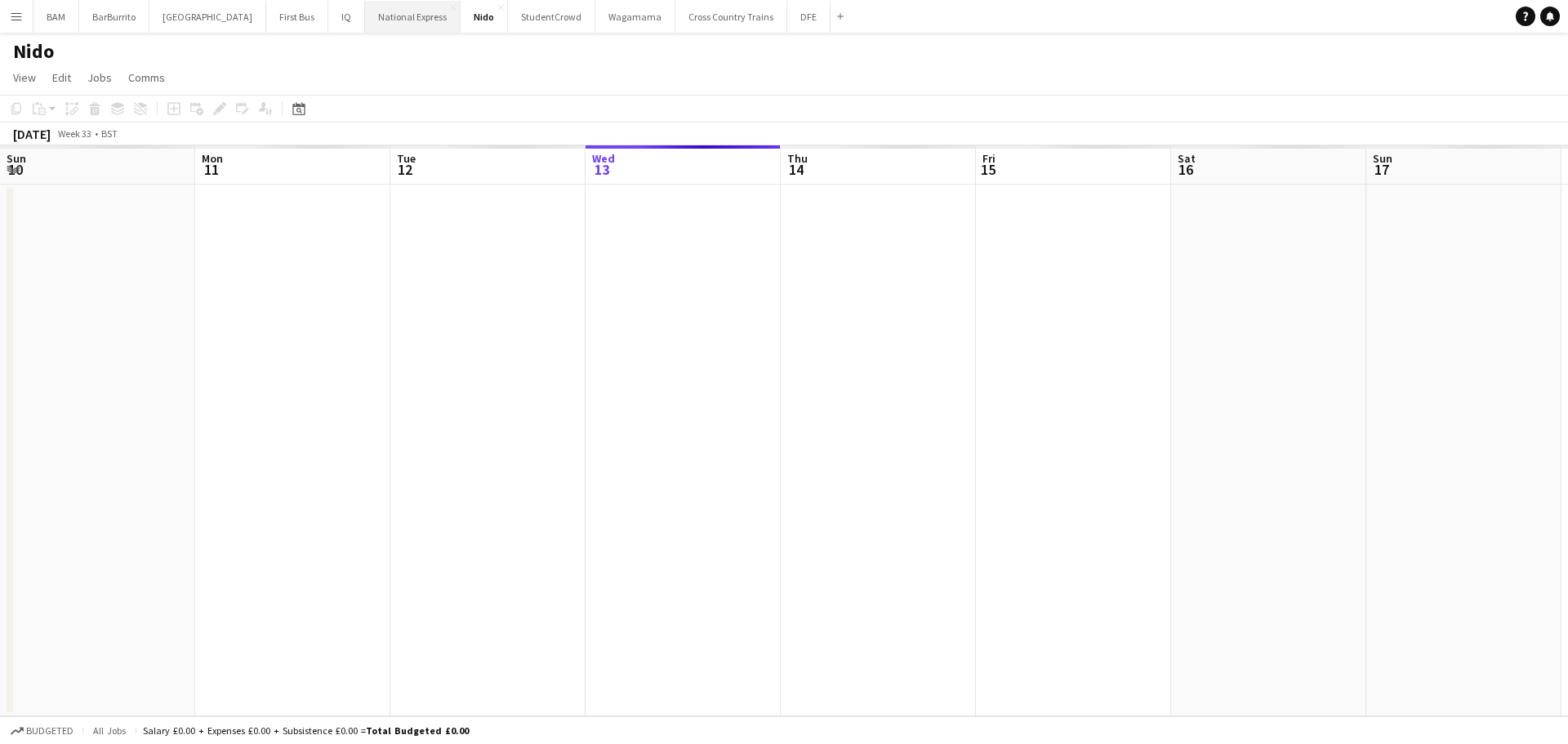
click at [397, 18] on button "National Express Close" at bounding box center [413, 17] width 96 height 32
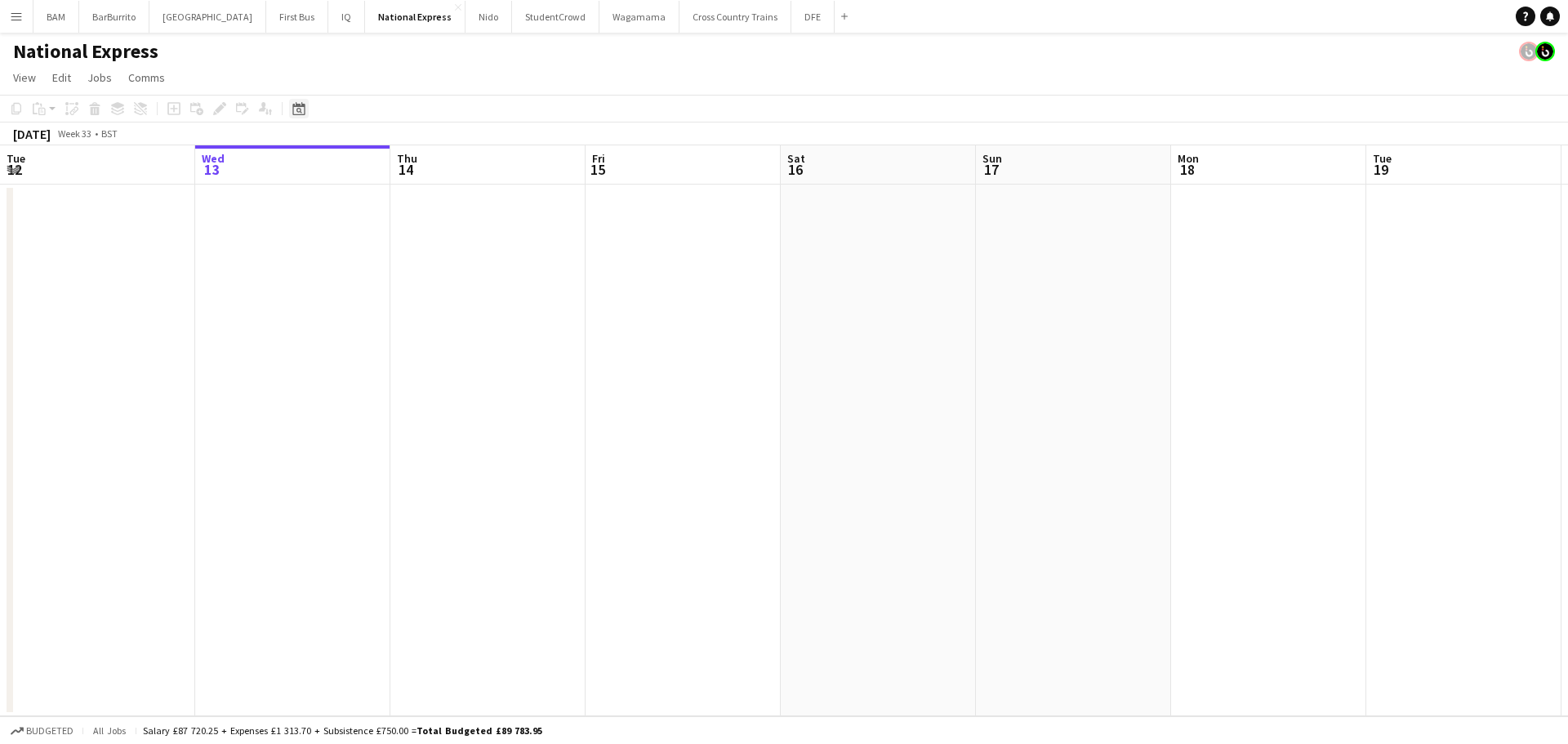
click at [300, 108] on icon "Date picker" at bounding box center [299, 109] width 13 height 13
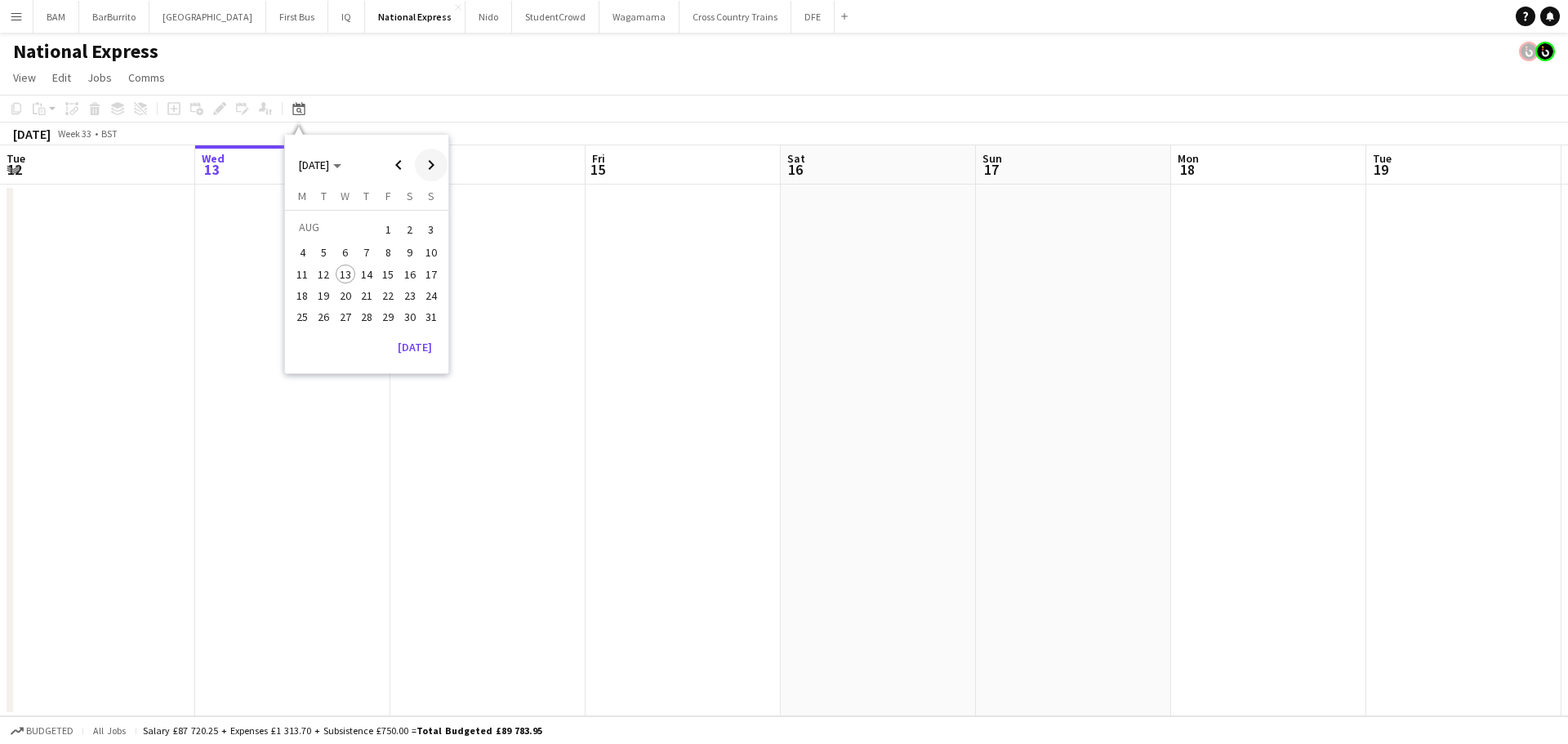
click at [418, 164] on span "Next month" at bounding box center [432, 165] width 33 height 33
click at [314, 308] on button "23" at bounding box center [324, 313] width 21 height 21
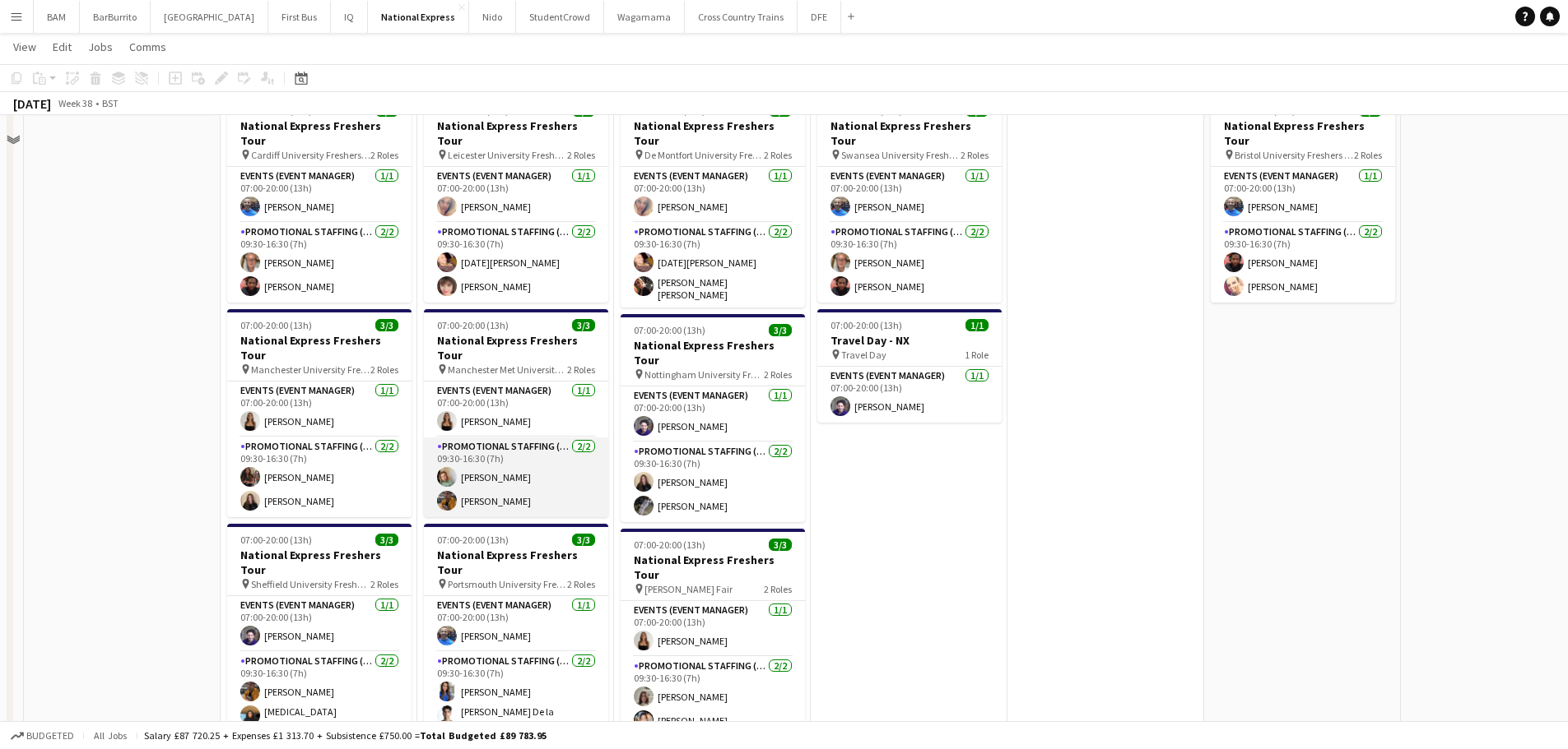
scroll to position [359, 0]
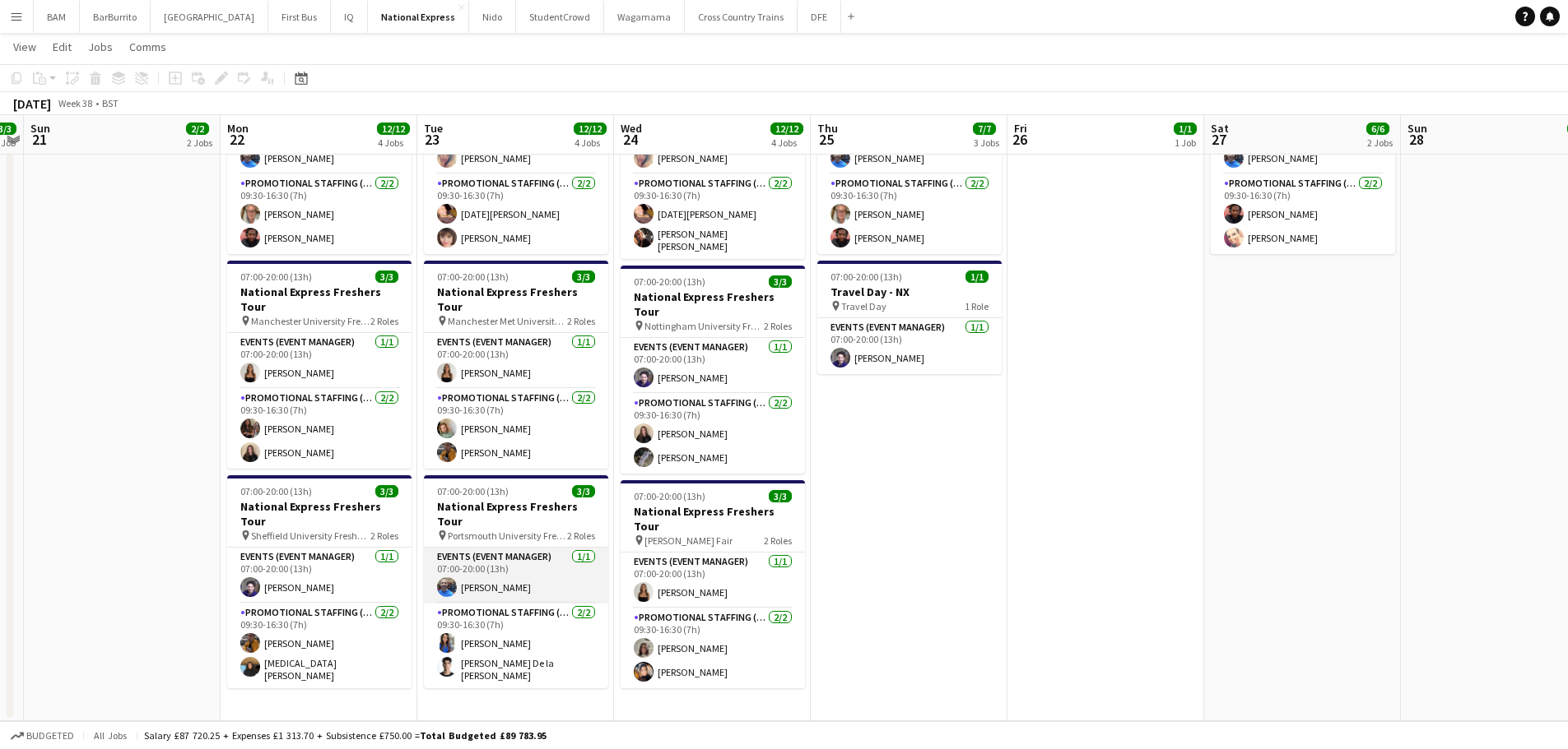
click at [503, 548] on app-card-role "Events (Event Manager) [DATE] 07:00-20:00 (13h) [PERSON_NAME]" at bounding box center [517, 575] width 185 height 56
